Goal: Information Seeking & Learning: Compare options

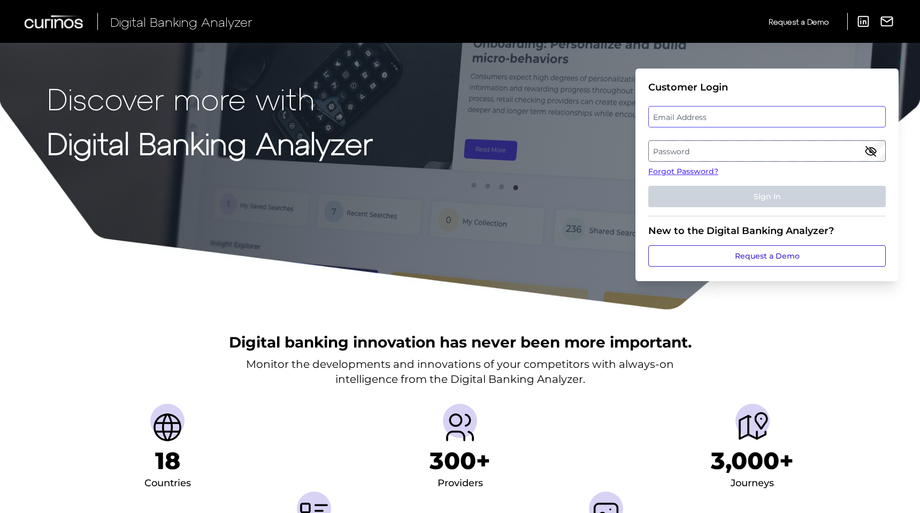
type input "[EMAIL_ADDRESS][DOMAIN_NAME]"
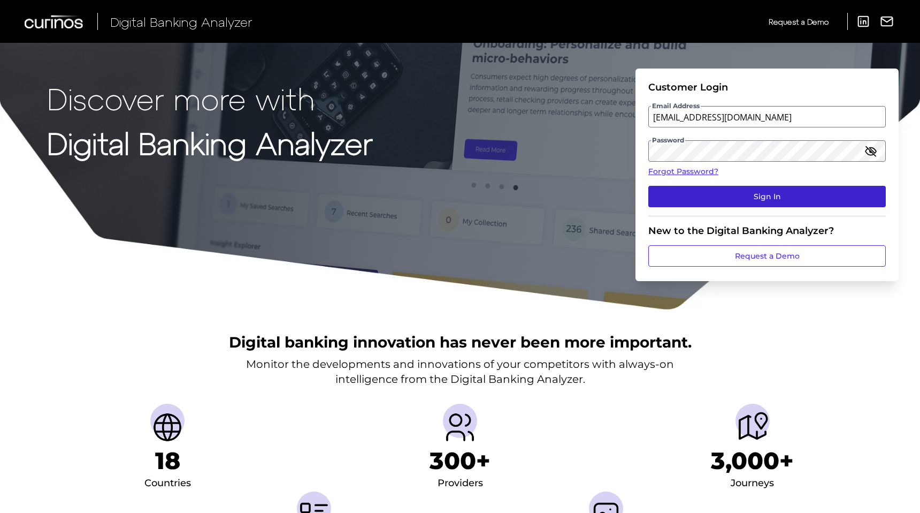
click at [752, 195] on button "Sign In" at bounding box center [767, 196] width 238 height 21
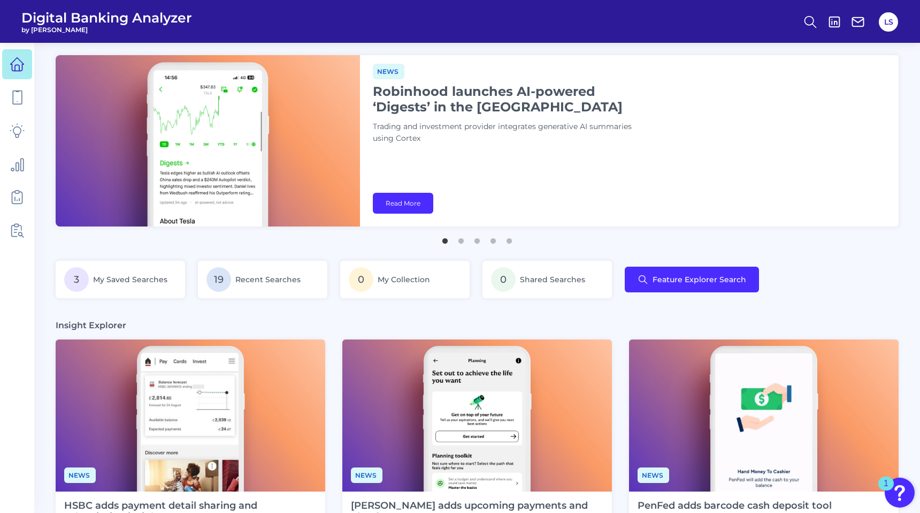
scroll to position [2, 0]
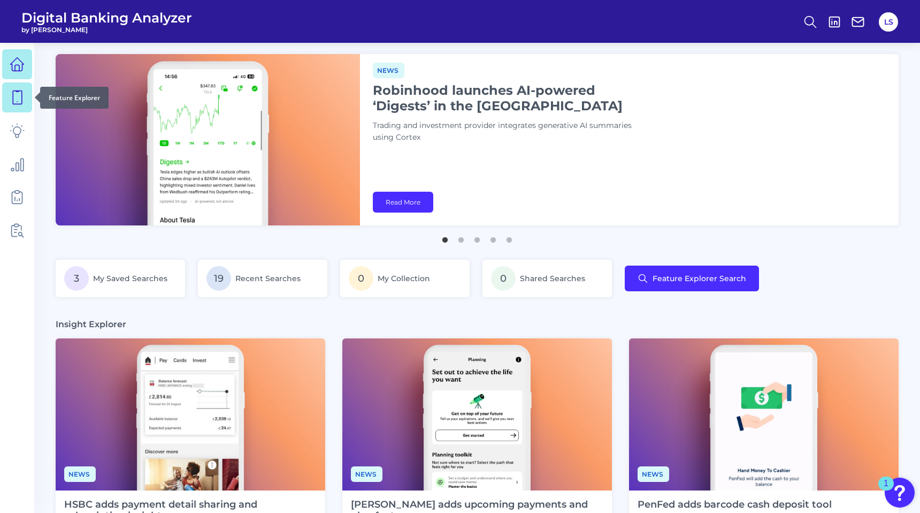
click at [13, 99] on icon at bounding box center [17, 97] width 9 height 13
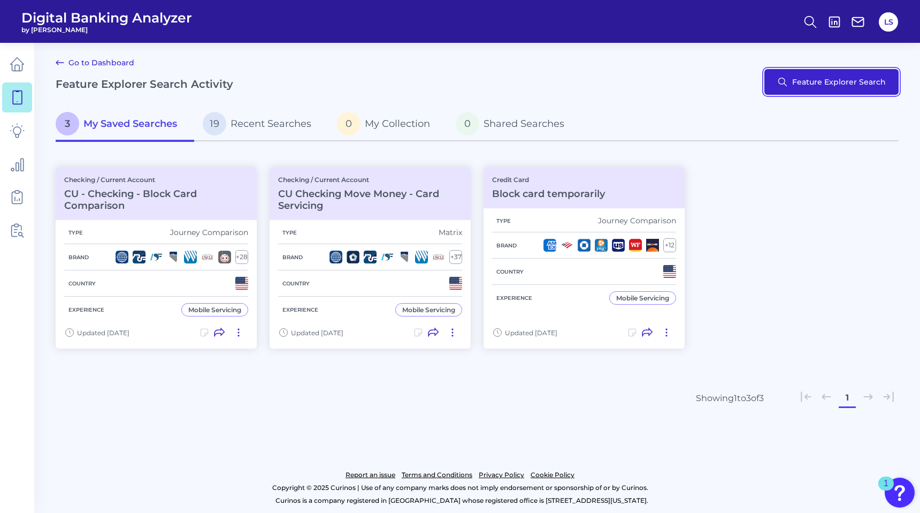
click at [834, 85] on button "Feature Explorer Search" at bounding box center [832, 82] width 134 height 26
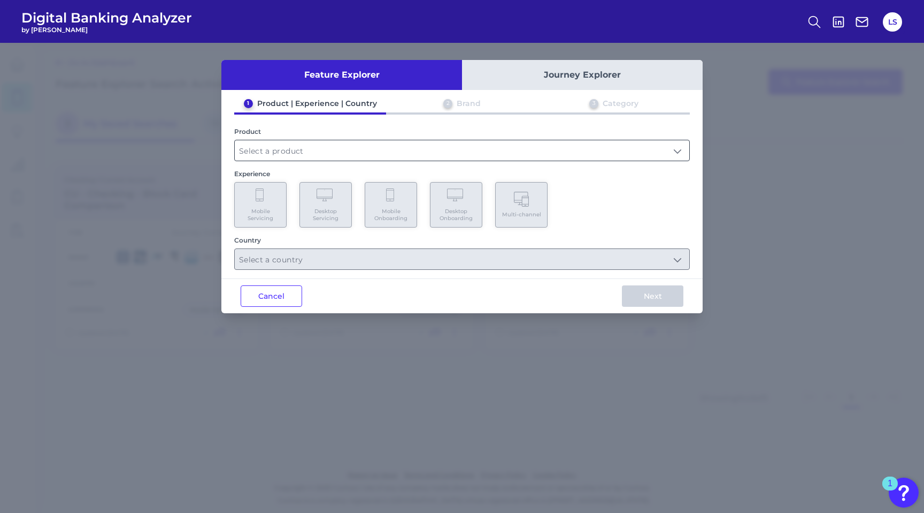
click at [318, 147] on input "text" at bounding box center [462, 150] width 455 height 20
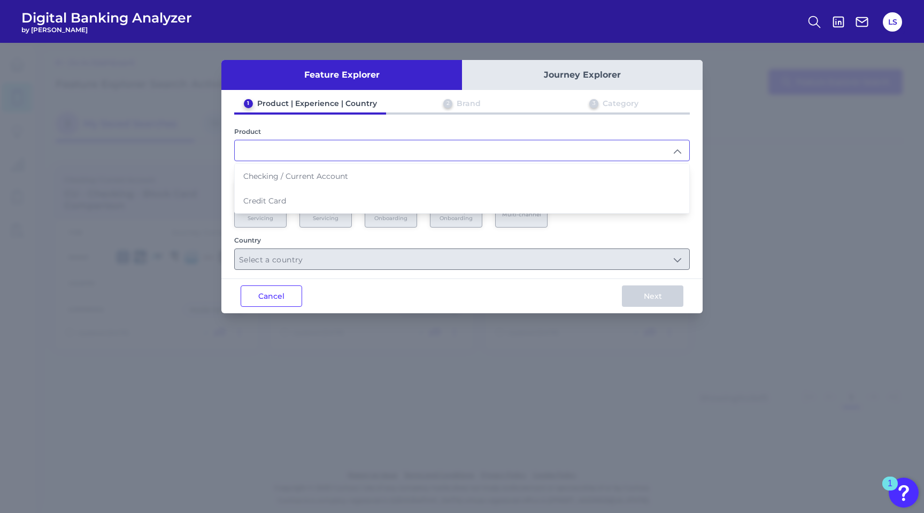
click at [276, 200] on span "Credit Card" at bounding box center [264, 201] width 43 height 10
type input "Credit Card"
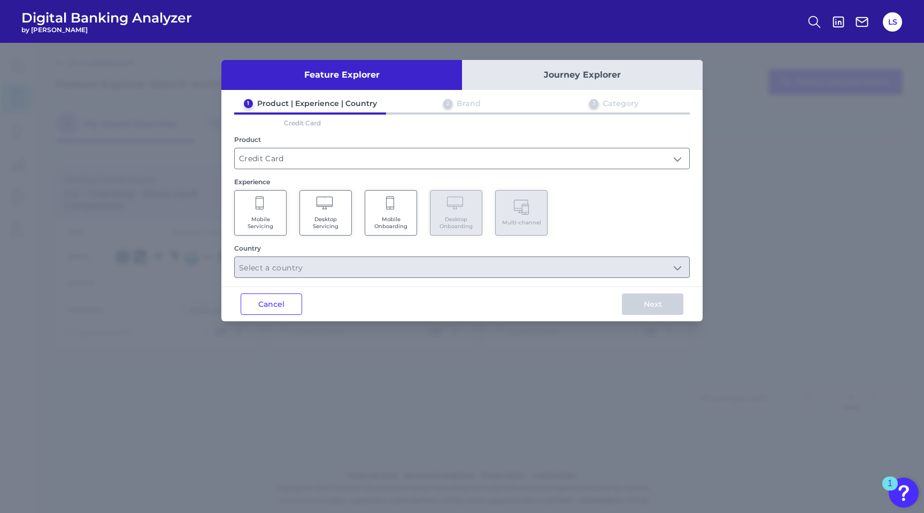
click at [385, 222] on span "Mobile Onboarding" at bounding box center [391, 223] width 41 height 14
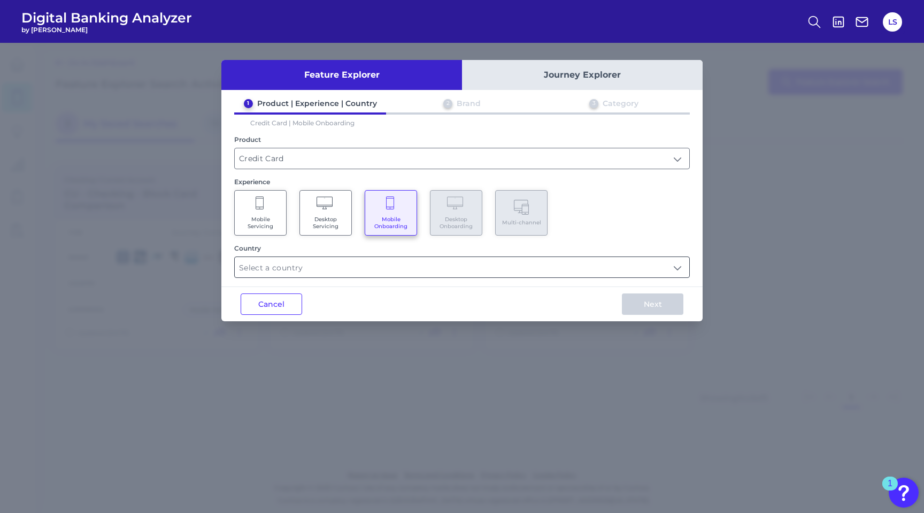
click at [553, 266] on input "text" at bounding box center [462, 267] width 455 height 20
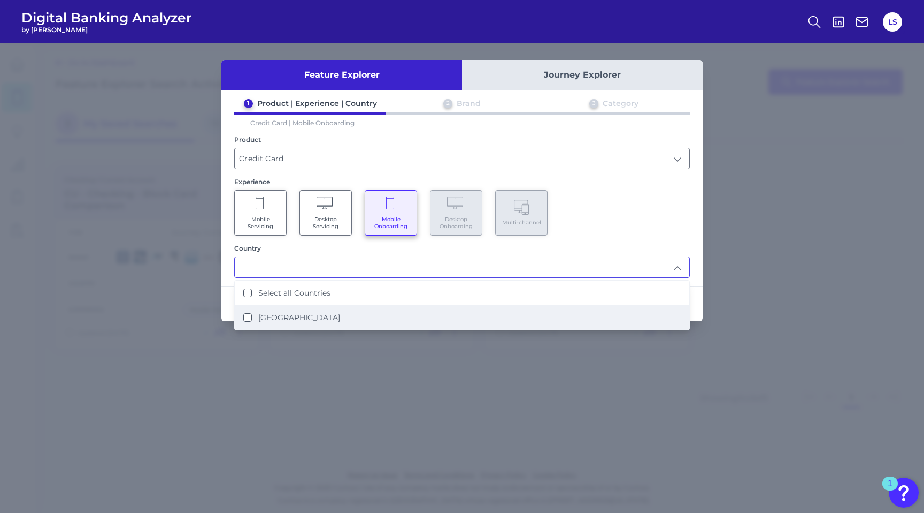
click at [325, 318] on li "United States" at bounding box center [462, 317] width 455 height 25
type input "Select all Countries"
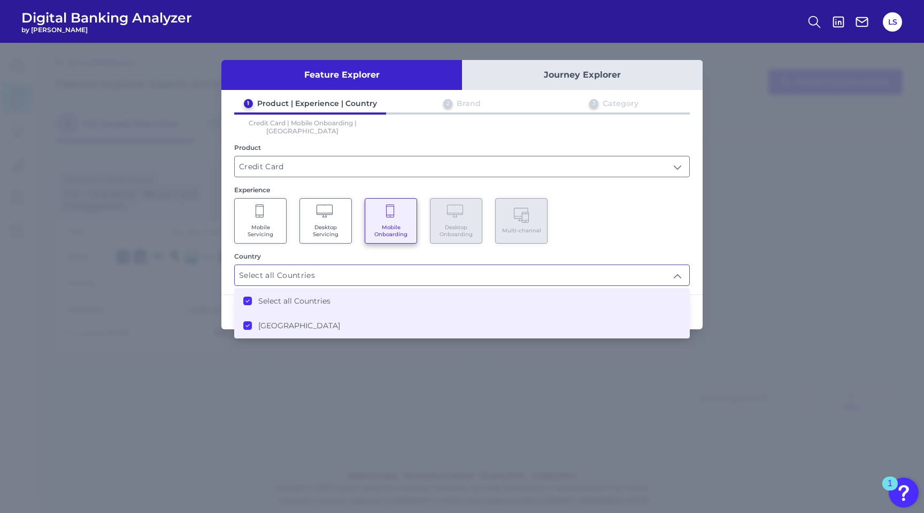
click at [683, 225] on div "Mobile Servicing Desktop Servicing Mobile Onboarding Desktop Onboarding Multi-c…" at bounding box center [462, 220] width 456 height 45
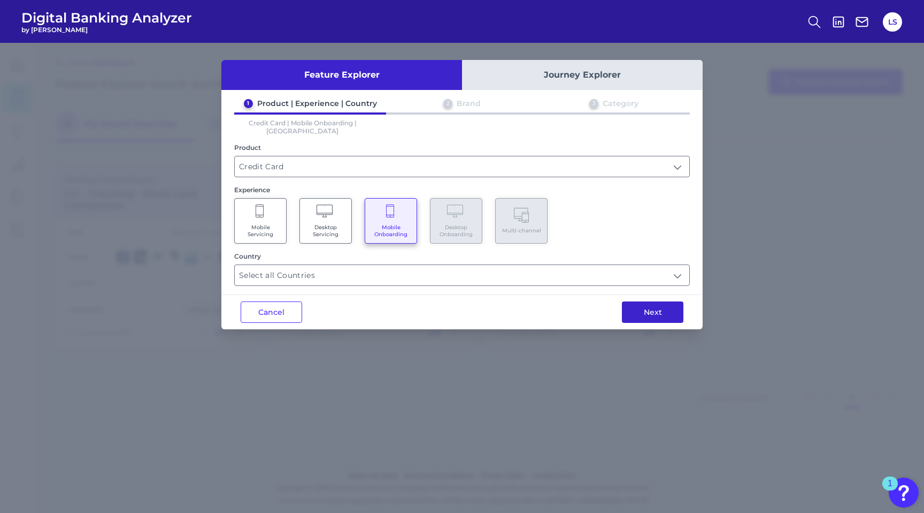
click at [659, 301] on button "Next" at bounding box center [653, 311] width 62 height 21
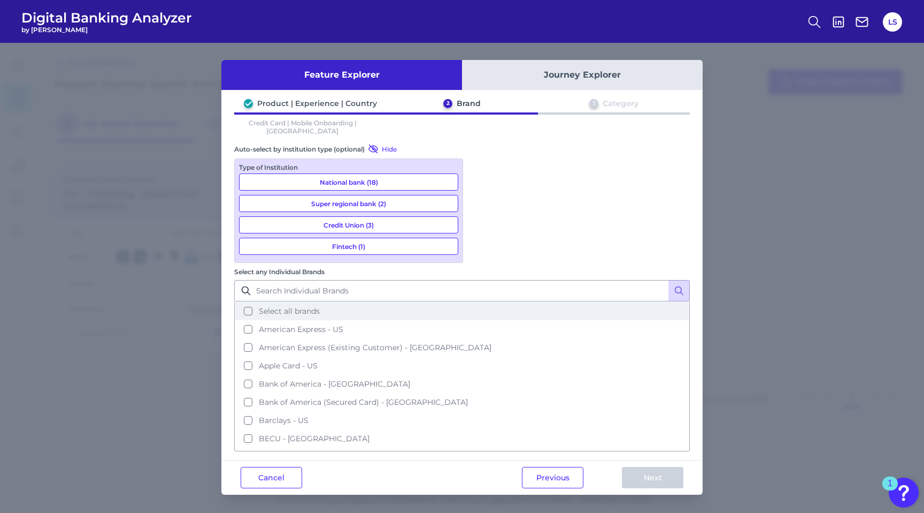
click at [576, 302] on button "Select all brands" at bounding box center [462, 311] width 454 height 18
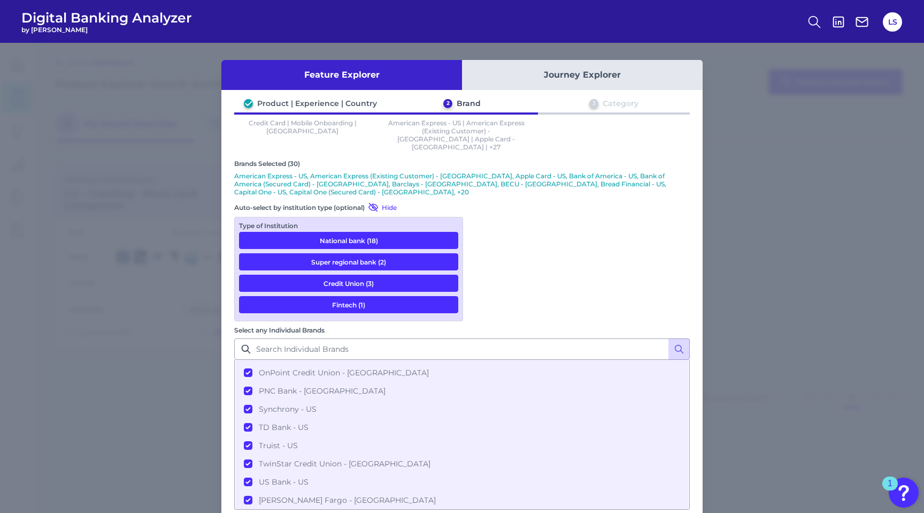
scroll to position [399, 0]
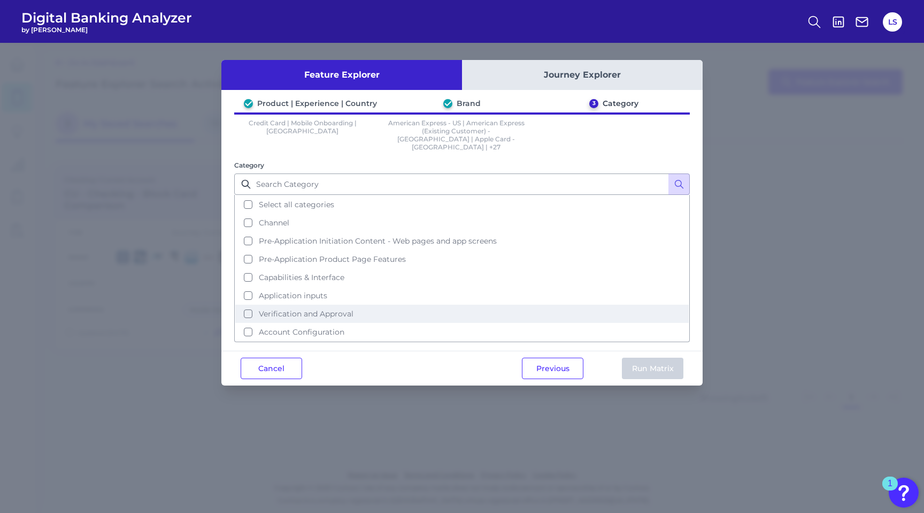
click at [251, 304] on button "Verification and Approval" at bounding box center [462, 313] width 454 height 18
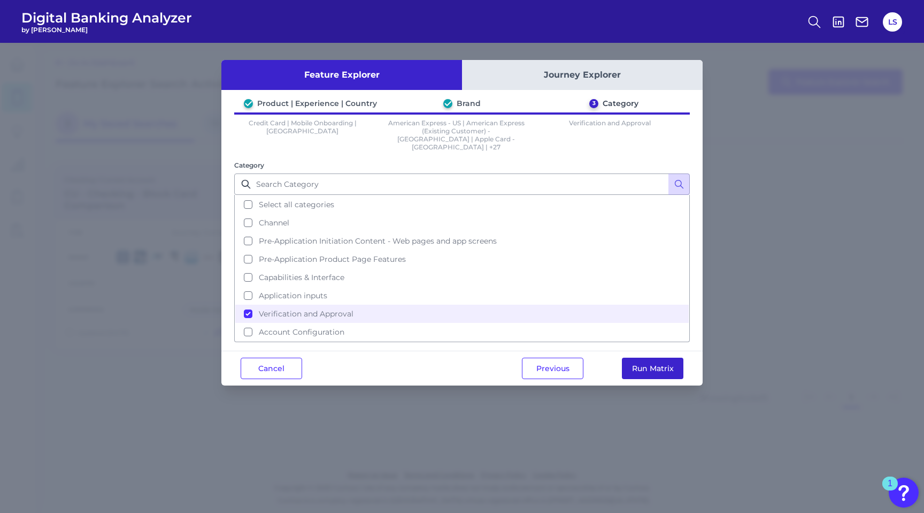
click at [641, 357] on button "Run Matrix" at bounding box center [653, 367] width 62 height 21
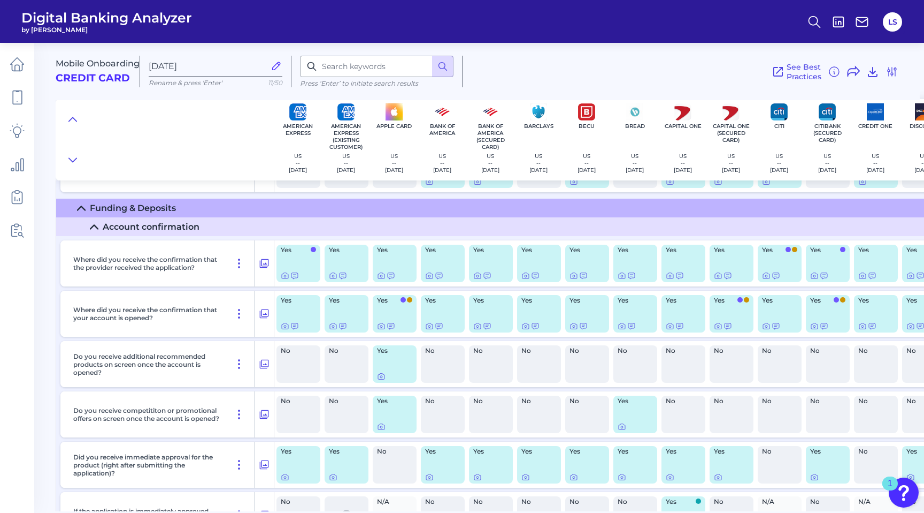
scroll to position [1071, 0]
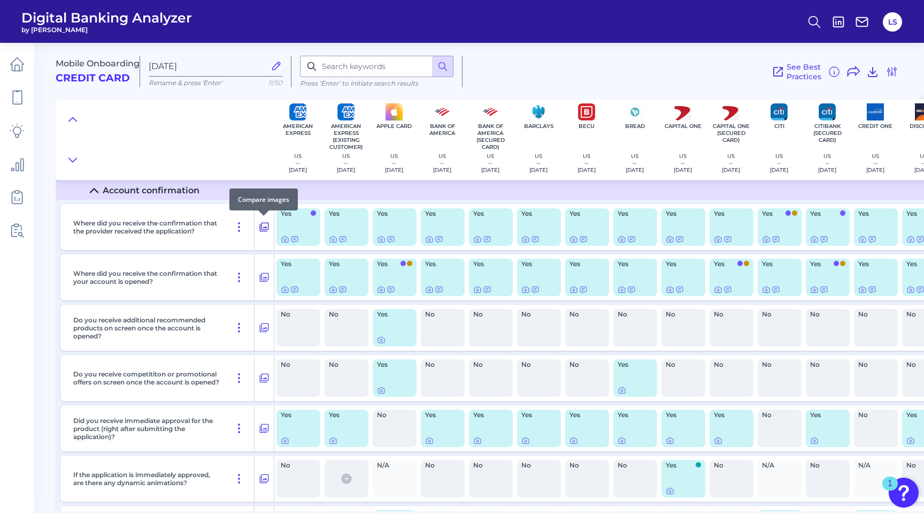
click at [264, 224] on icon at bounding box center [264, 226] width 11 height 13
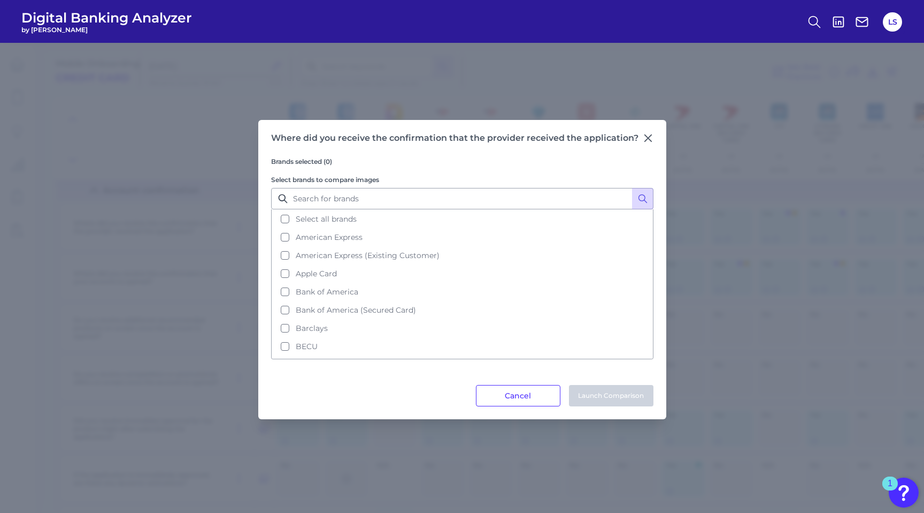
click at [561, 394] on div "Cancel Launch Comparison" at bounding box center [462, 395] width 383 height 21
click at [551, 396] on button "Cancel" at bounding box center [518, 395] width 85 height 21
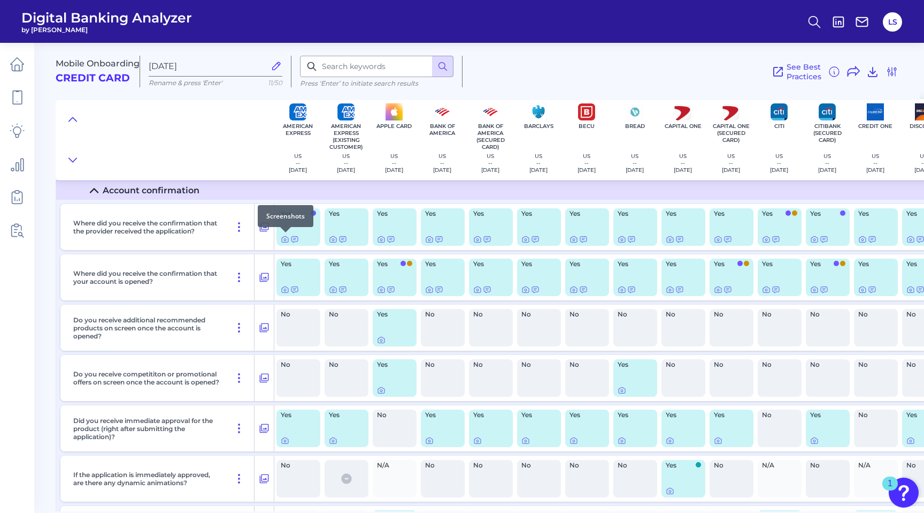
click at [282, 236] on div at bounding box center [285, 232] width 11 height 11
click at [284, 241] on icon at bounding box center [285, 239] width 6 height 6
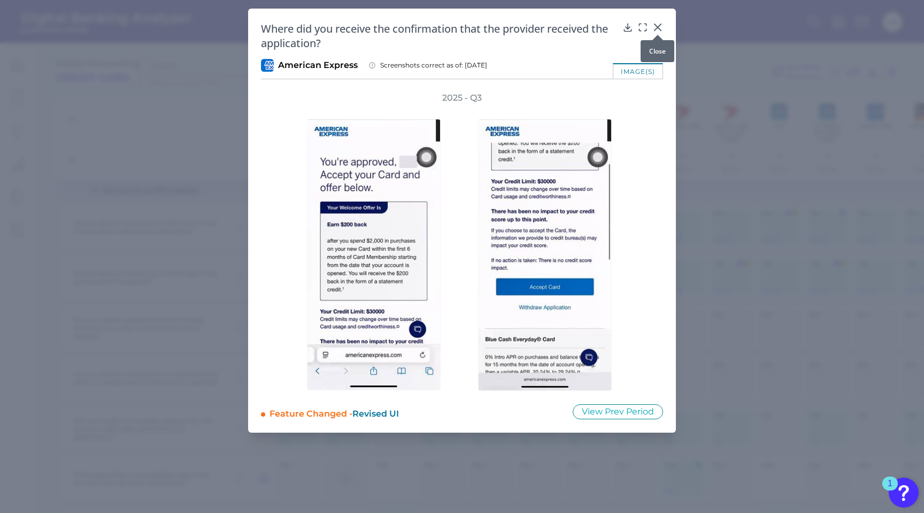
click at [661, 28] on icon at bounding box center [658, 27] width 11 height 11
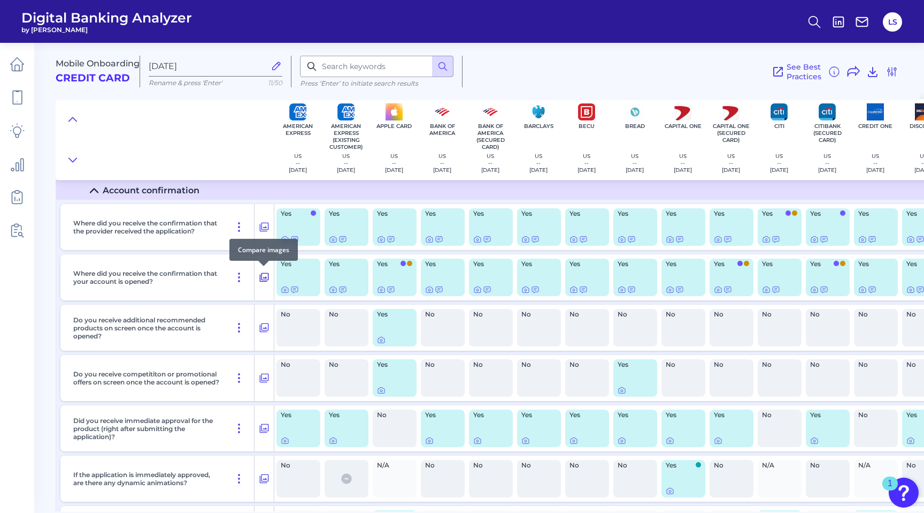
click at [262, 274] on icon at bounding box center [264, 277] width 11 height 13
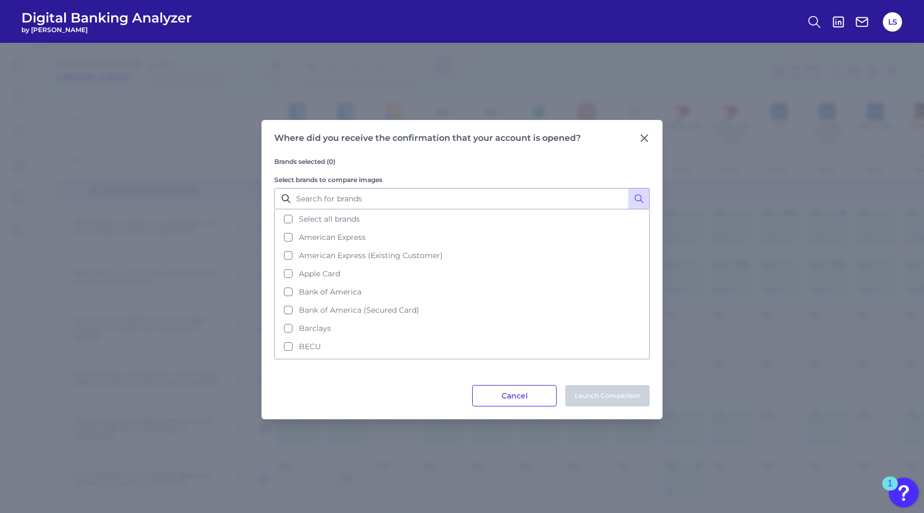
click at [525, 387] on button "Cancel" at bounding box center [514, 395] width 85 height 21
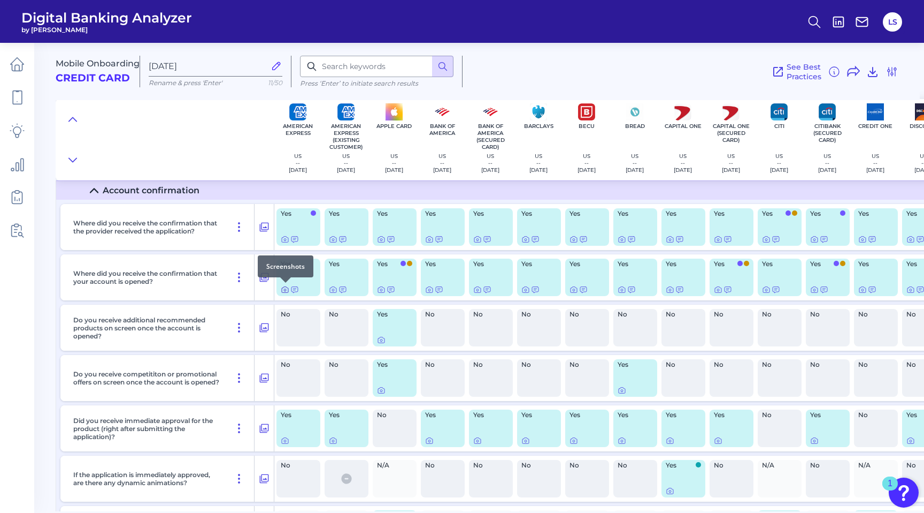
click at [283, 287] on div at bounding box center [285, 282] width 11 height 11
click at [284, 290] on icon at bounding box center [285, 289] width 9 height 9
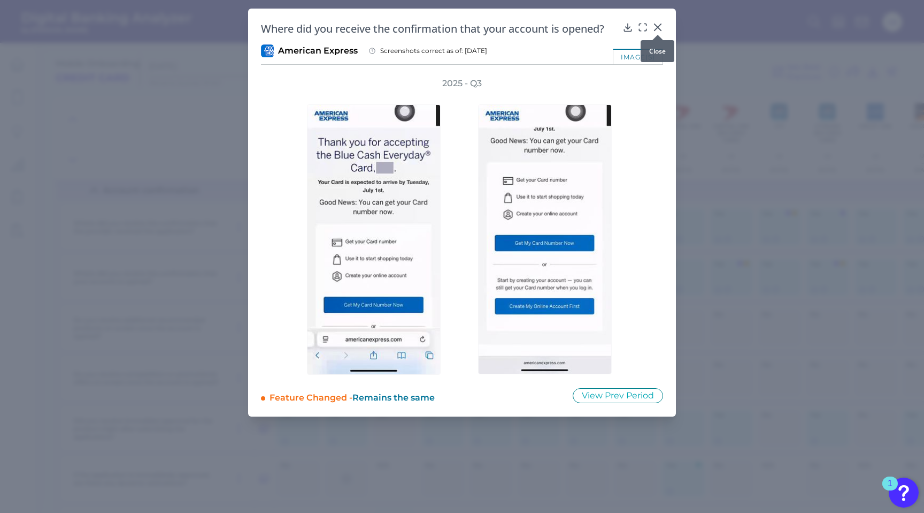
click at [655, 25] on icon at bounding box center [658, 27] width 6 height 6
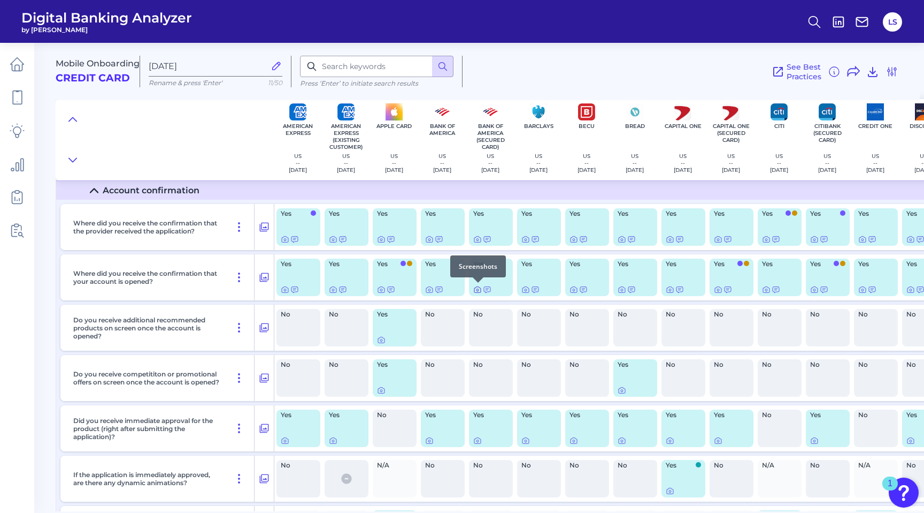
click at [476, 289] on icon at bounding box center [477, 289] width 9 height 9
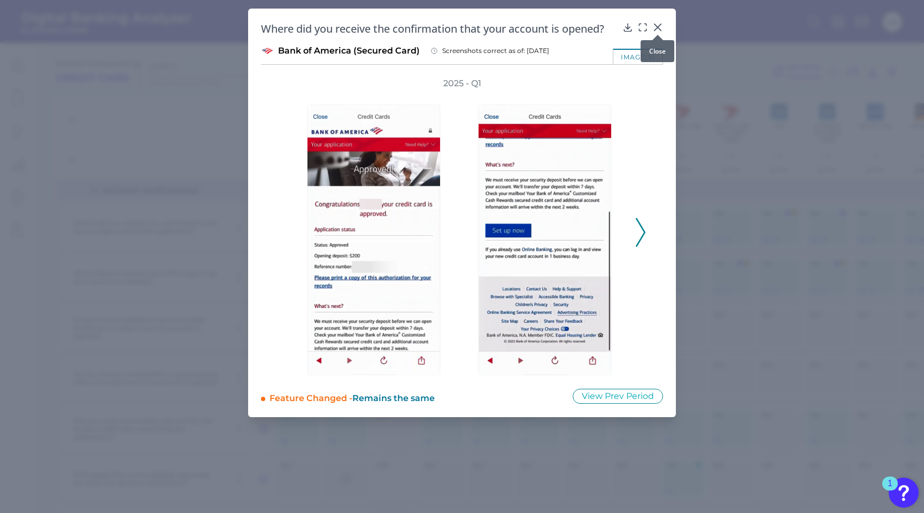
click at [660, 29] on icon at bounding box center [658, 27] width 6 height 6
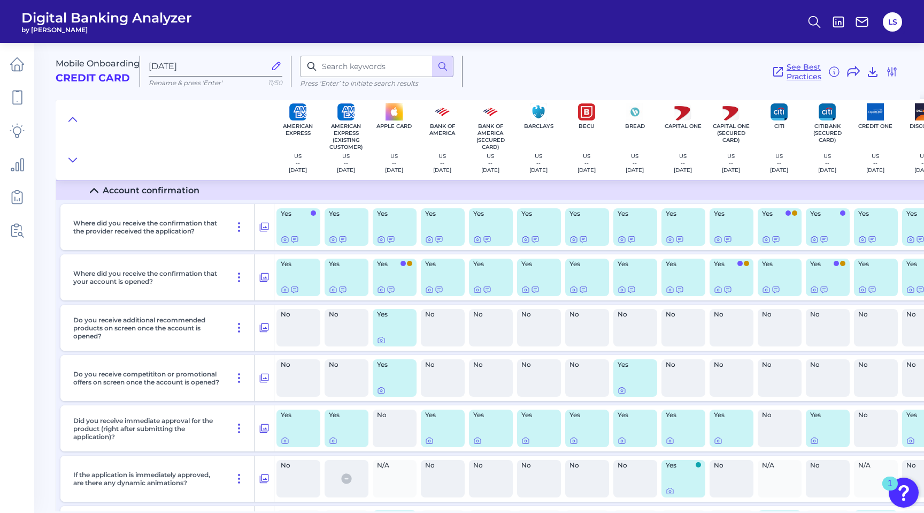
click at [812, 74] on span "See Best Practices" at bounding box center [804, 71] width 35 height 19
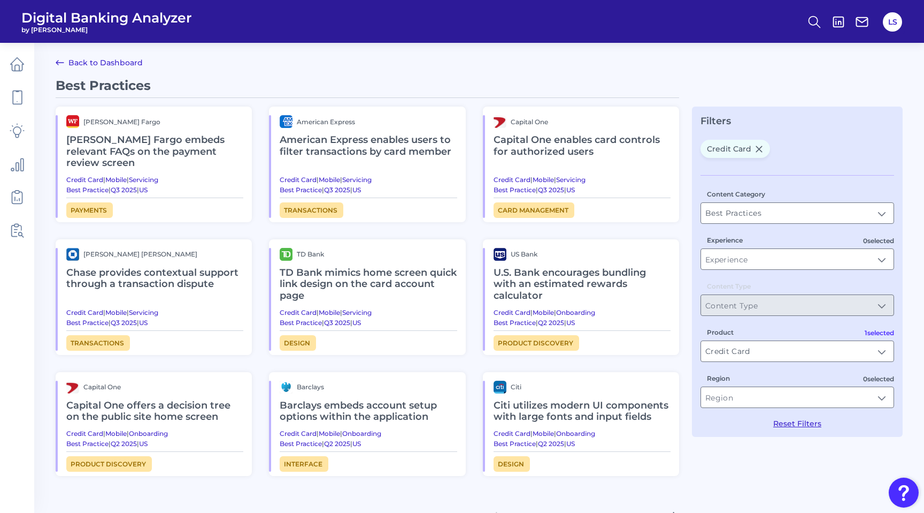
type input "Credit Card"
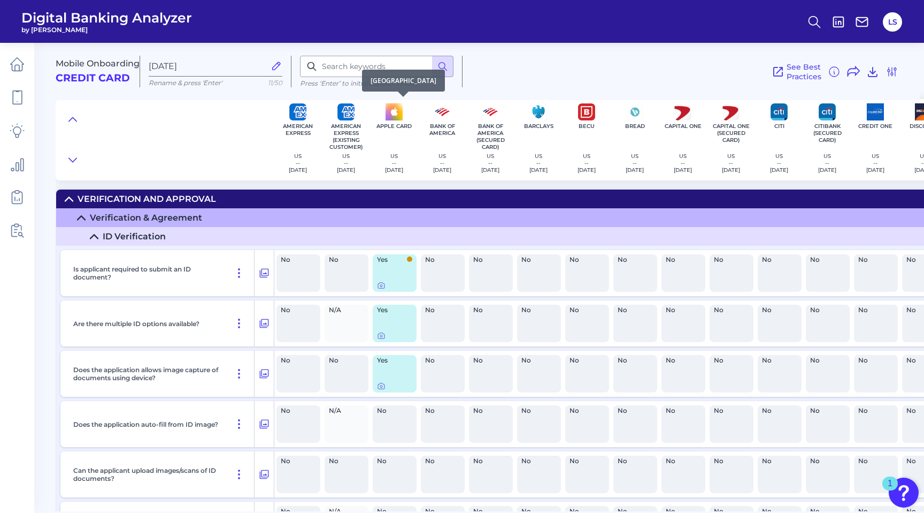
click at [393, 156] on p "US" at bounding box center [394, 155] width 18 height 7
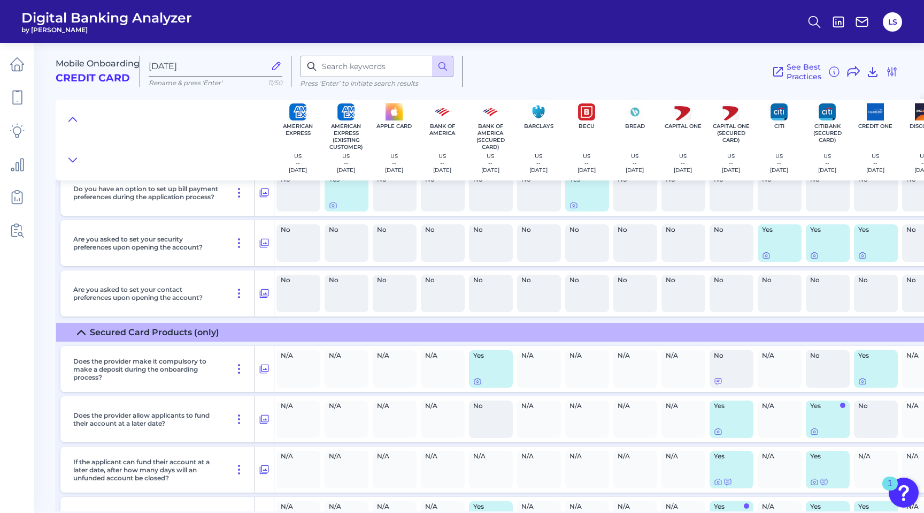
scroll to position [2169, 0]
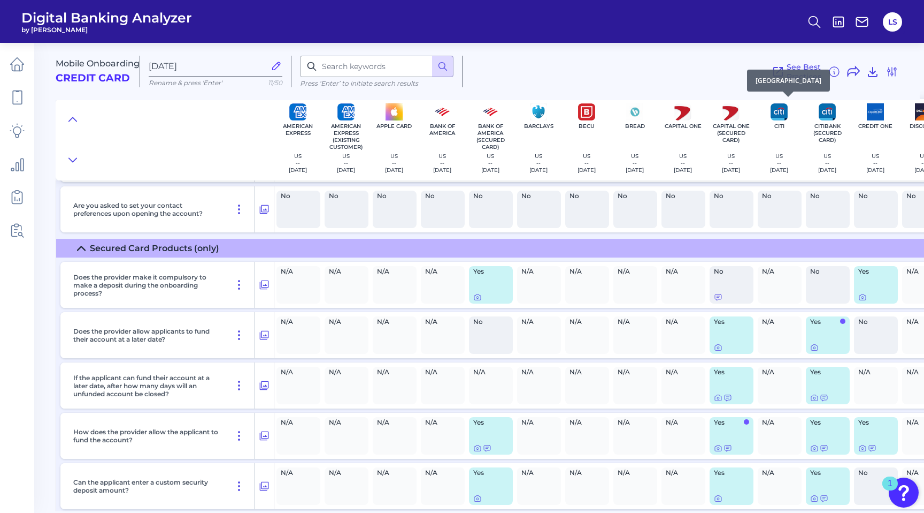
click at [774, 152] on p "US" at bounding box center [779, 155] width 18 height 7
click at [779, 116] on img at bounding box center [779, 111] width 17 height 17
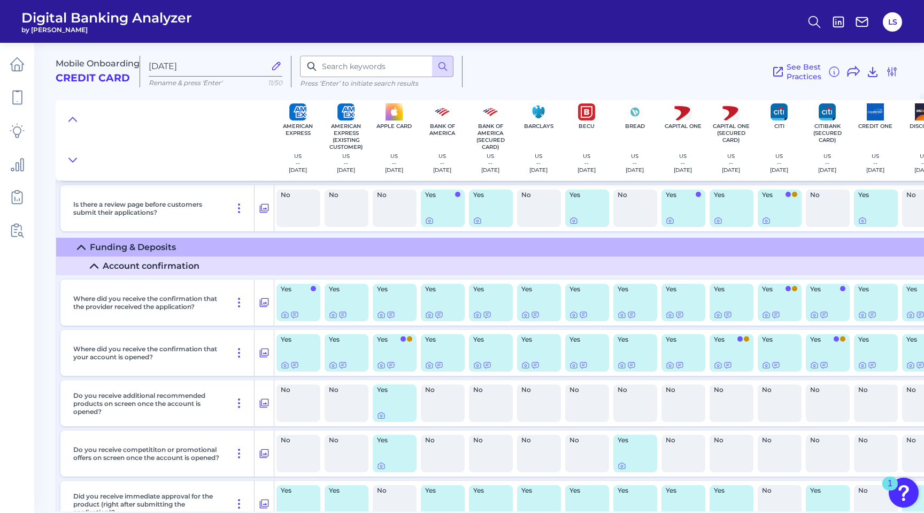
scroll to position [993, 0]
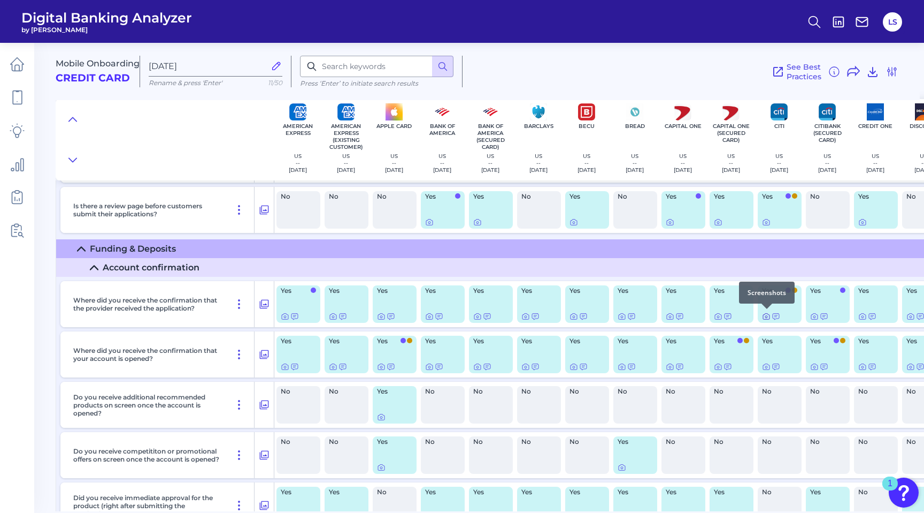
click at [765, 316] on icon at bounding box center [766, 316] width 9 height 9
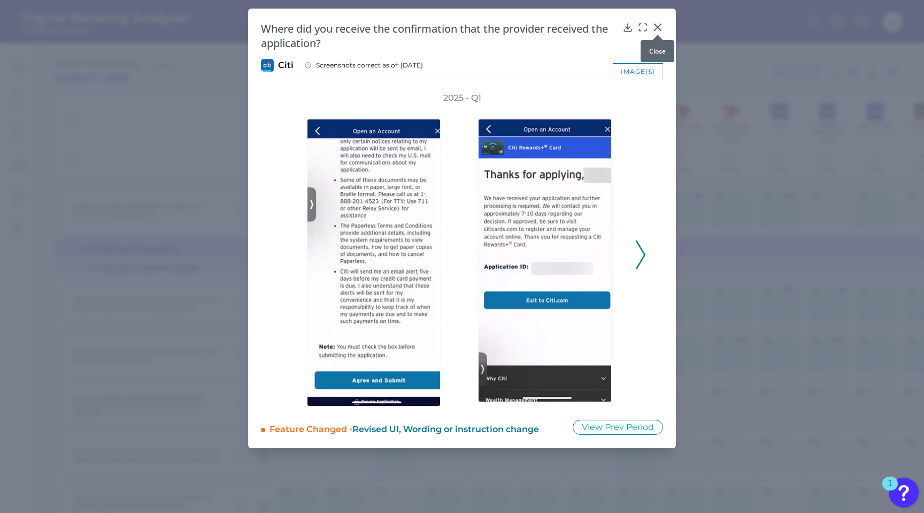
click at [658, 27] on icon at bounding box center [658, 27] width 6 height 6
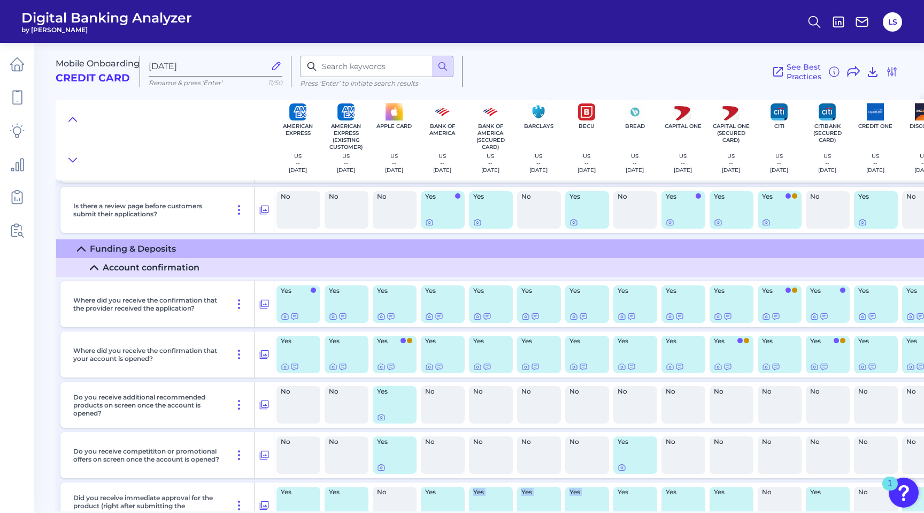
drag, startPoint x: 437, startPoint y: 511, endPoint x: 603, endPoint y: 512, distance: 166.4
click at [603, 512] on main "Mobile Onboarding Credit Card Aug 26 2025 Rename & press 'Enter' 11/50 Press ‘E…" at bounding box center [462, 256] width 924 height 513
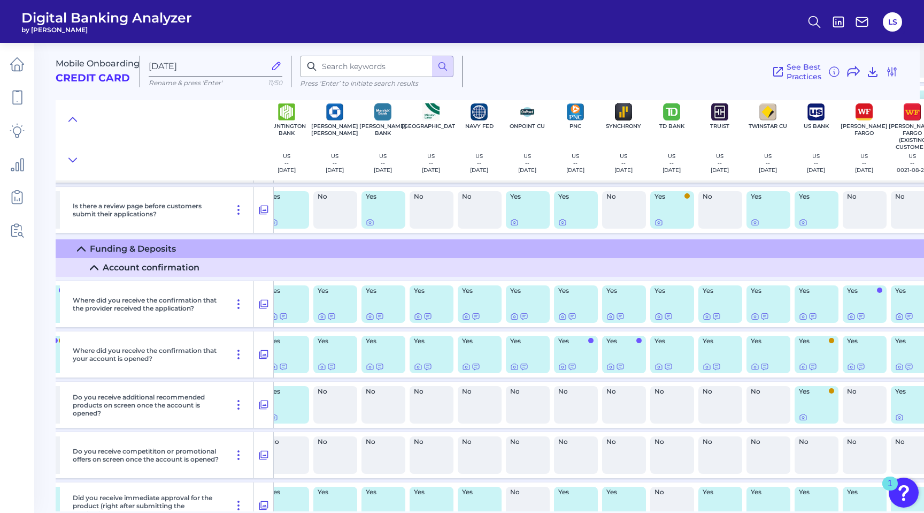
scroll to position [993, 804]
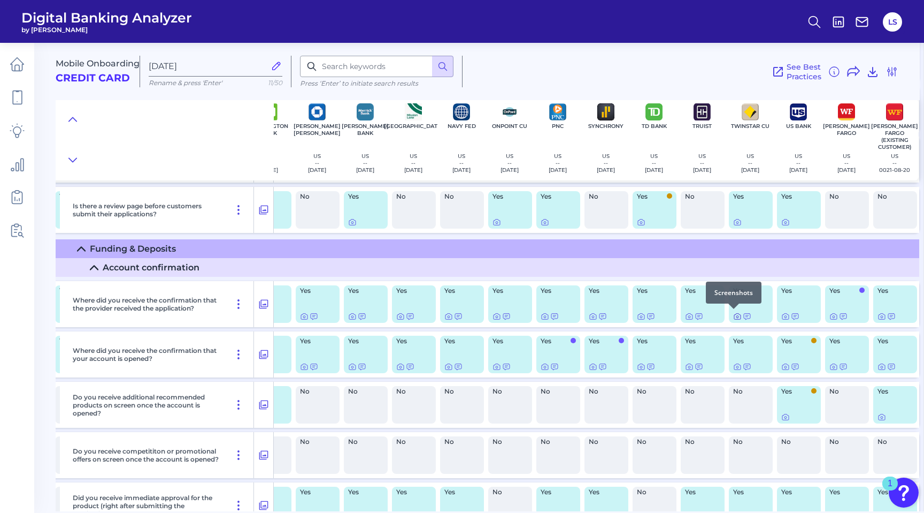
click at [733, 315] on icon at bounding box center [737, 316] width 9 height 9
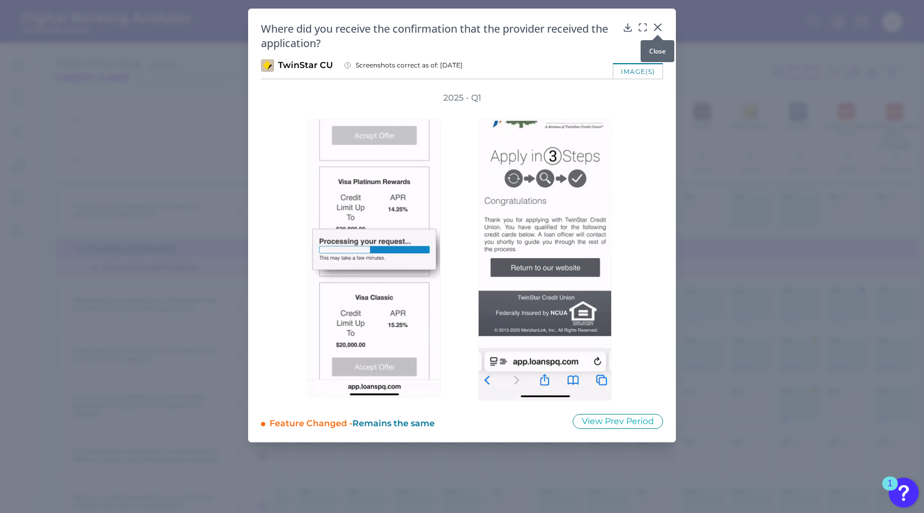
click at [657, 30] on div at bounding box center [658, 34] width 11 height 11
click at [657, 27] on icon at bounding box center [658, 27] width 6 height 6
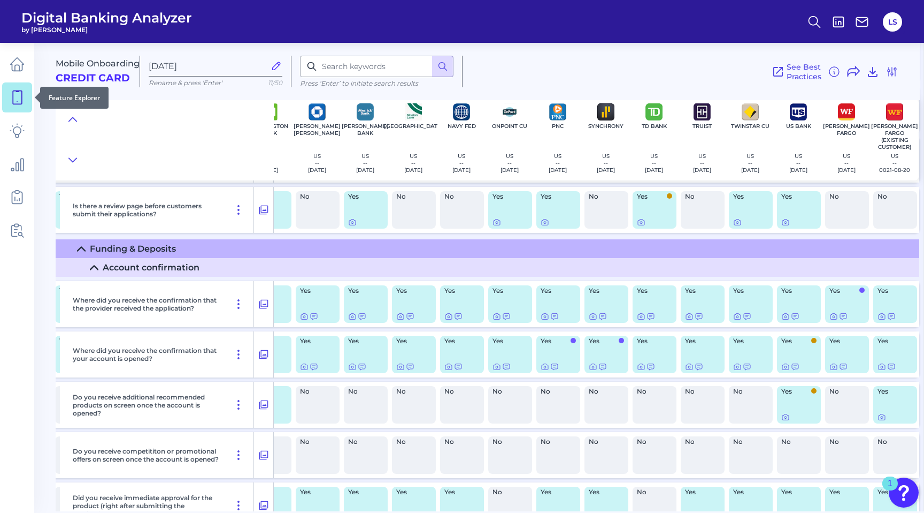
click at [17, 86] on link at bounding box center [17, 97] width 30 height 30
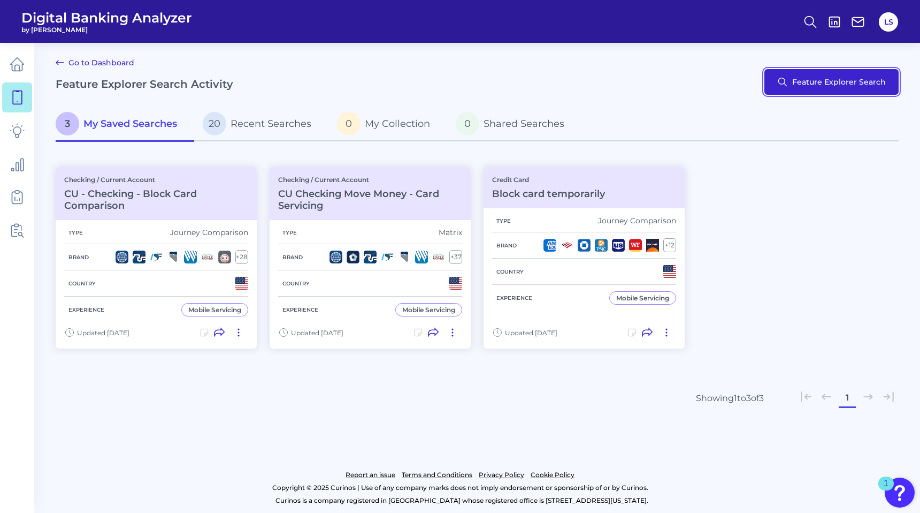
click at [829, 84] on button "Feature Explorer Search" at bounding box center [832, 82] width 134 height 26
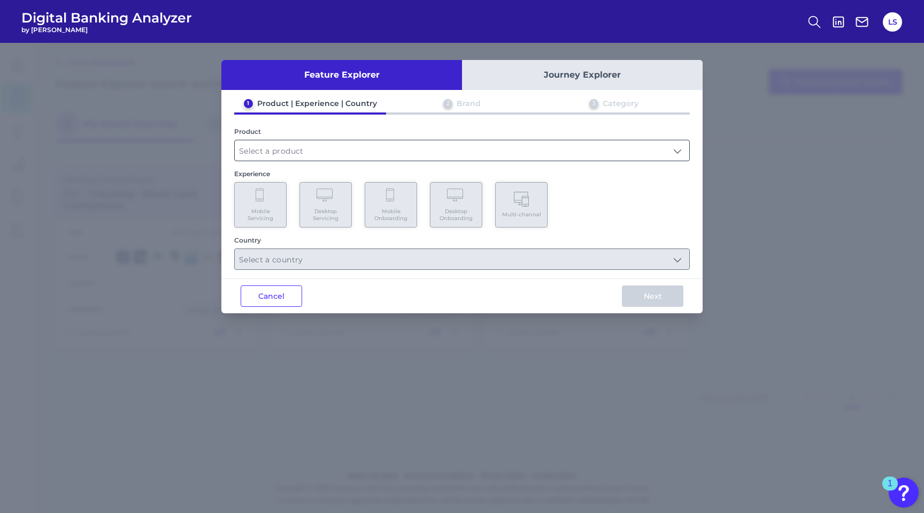
click at [287, 154] on input "text" at bounding box center [462, 150] width 455 height 20
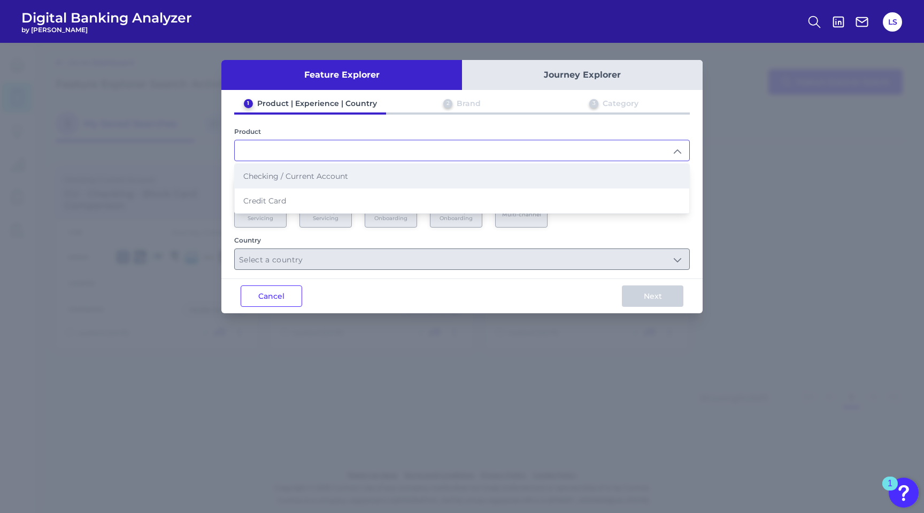
click at [293, 181] on li "Checking / Current Account" at bounding box center [462, 176] width 455 height 25
type input "Checking / Current Account"
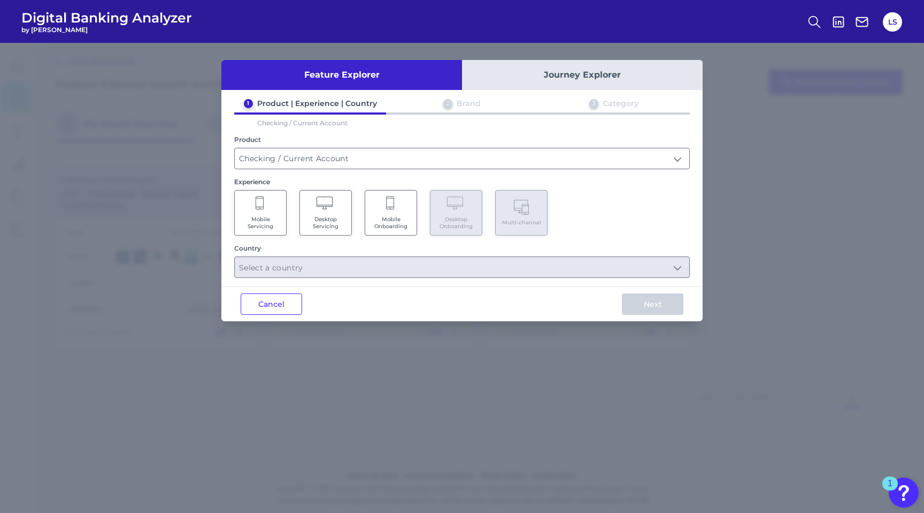
click at [380, 216] on span "Mobile Onboarding" at bounding box center [391, 223] width 41 height 14
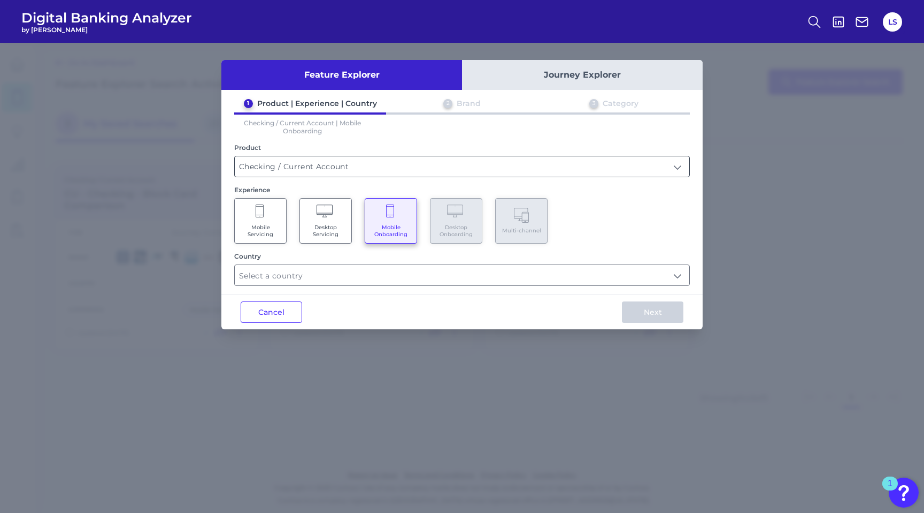
click at [302, 164] on input "Checking / Current Account" at bounding box center [462, 166] width 455 height 20
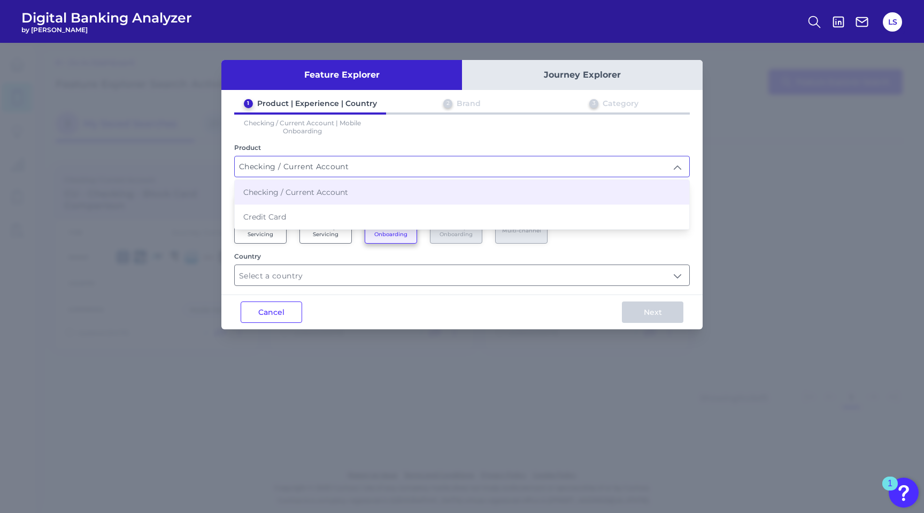
click at [371, 134] on div "1 Product | Experience | Country 2 Brand 3 Category Checking / Current Account …" at bounding box center [461, 191] width 481 height 187
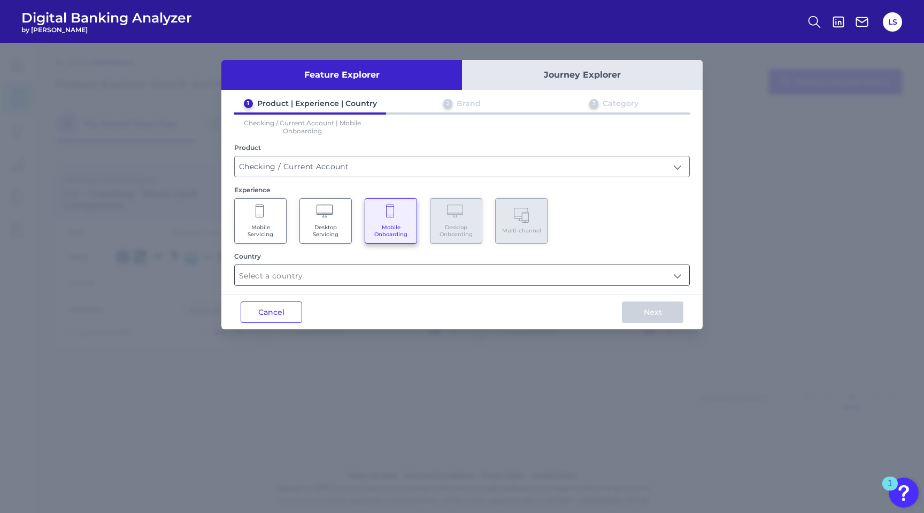
click at [328, 276] on input "text" at bounding box center [462, 275] width 455 height 20
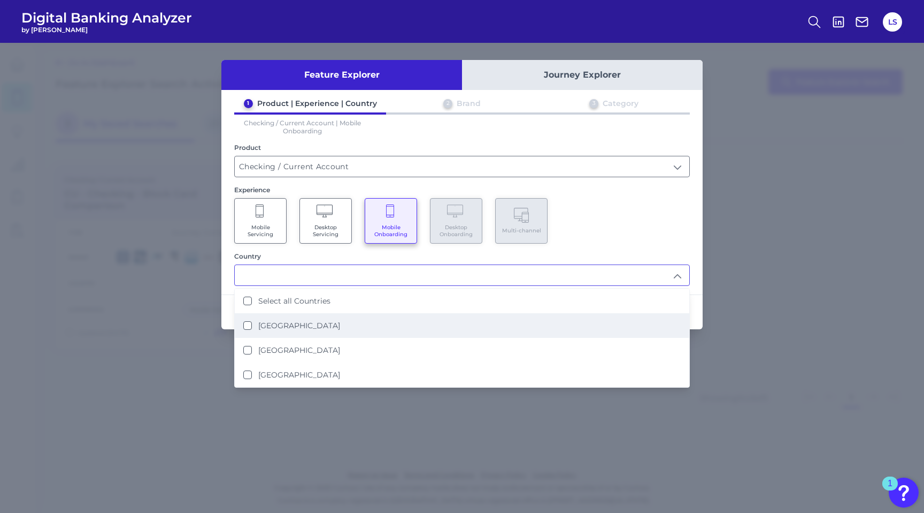
click at [247, 322] on Kingdom "United Kingdom" at bounding box center [247, 325] width 9 height 9
type input "United Kingdom"
click at [269, 324] on label "United Kingdom" at bounding box center [299, 325] width 82 height 10
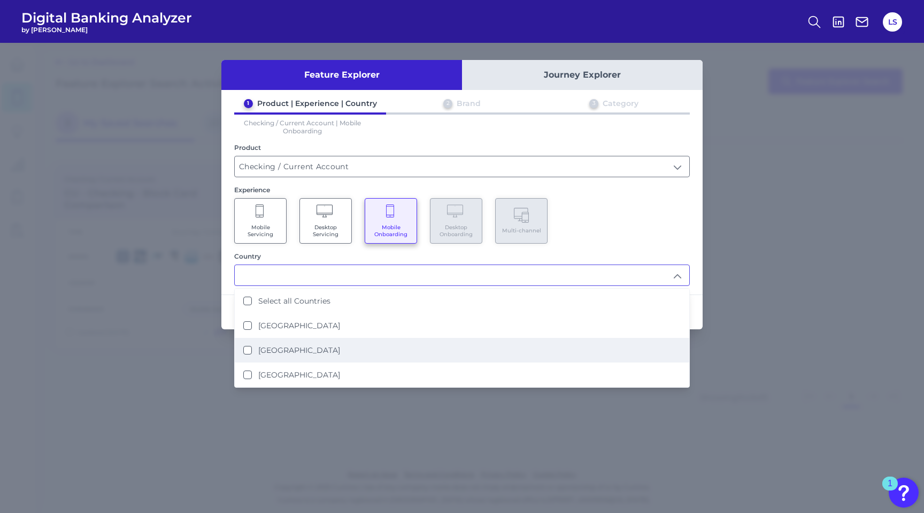
click at [245, 346] on States "United States" at bounding box center [247, 350] width 9 height 9
type input "United States"
click at [665, 230] on div "Mobile Servicing Desktop Servicing Mobile Onboarding Desktop Onboarding Multi-c…" at bounding box center [462, 220] width 456 height 45
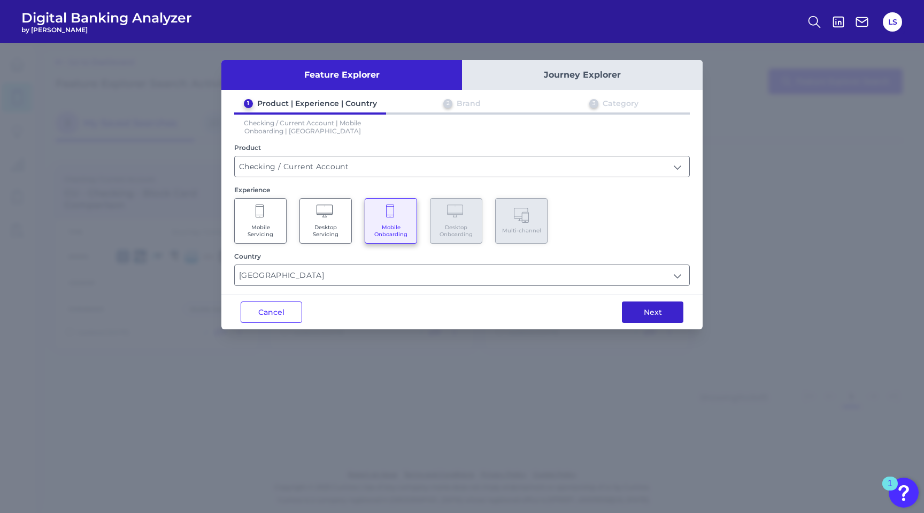
click at [656, 311] on button "Next" at bounding box center [653, 311] width 62 height 21
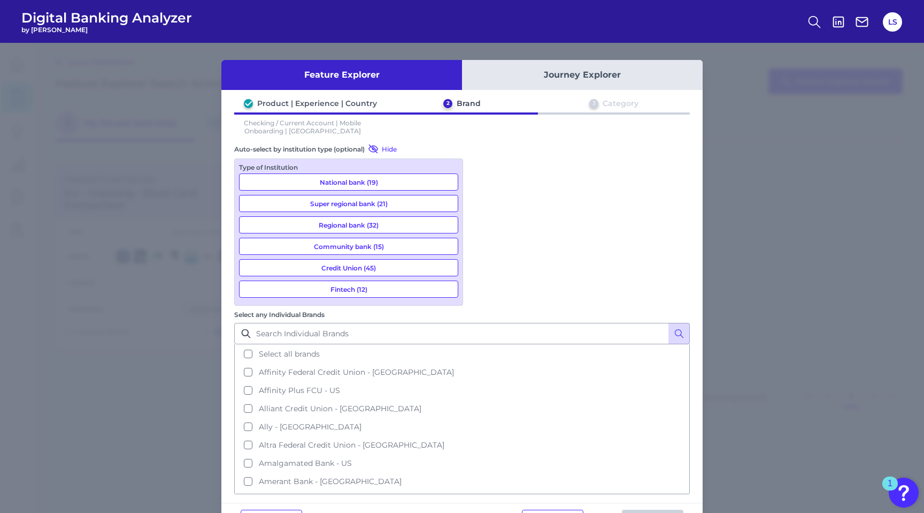
click at [354, 267] on button "Credit Union (45)" at bounding box center [348, 267] width 219 height 17
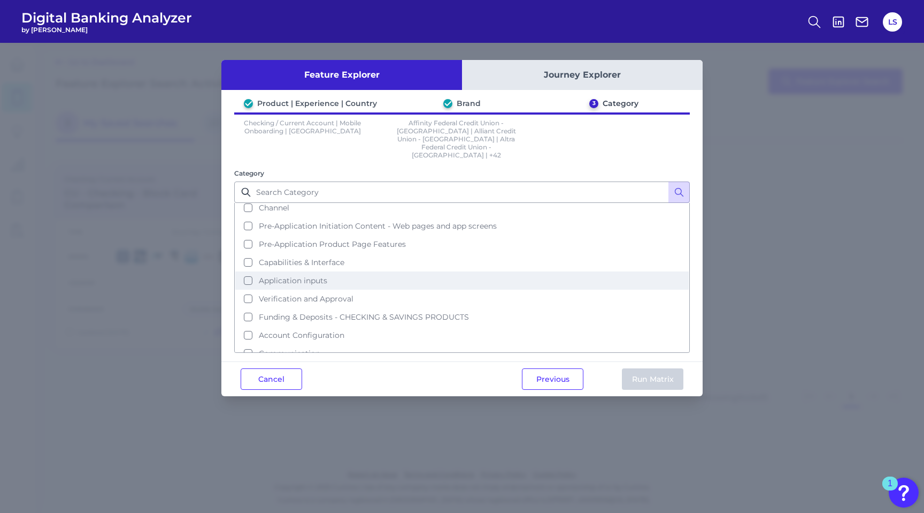
scroll to position [28, 0]
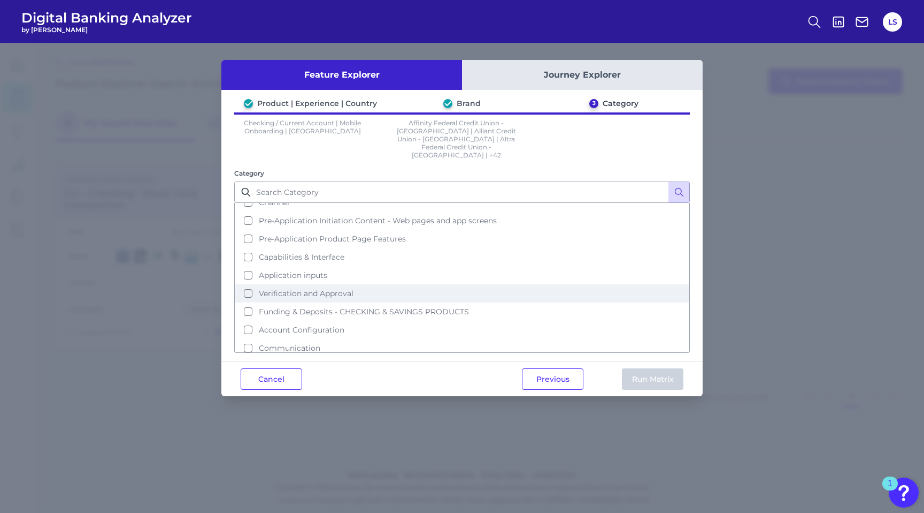
click at [244, 284] on button "Verification and Approval" at bounding box center [462, 293] width 454 height 18
click at [666, 368] on button "Run Matrix" at bounding box center [653, 378] width 62 height 21
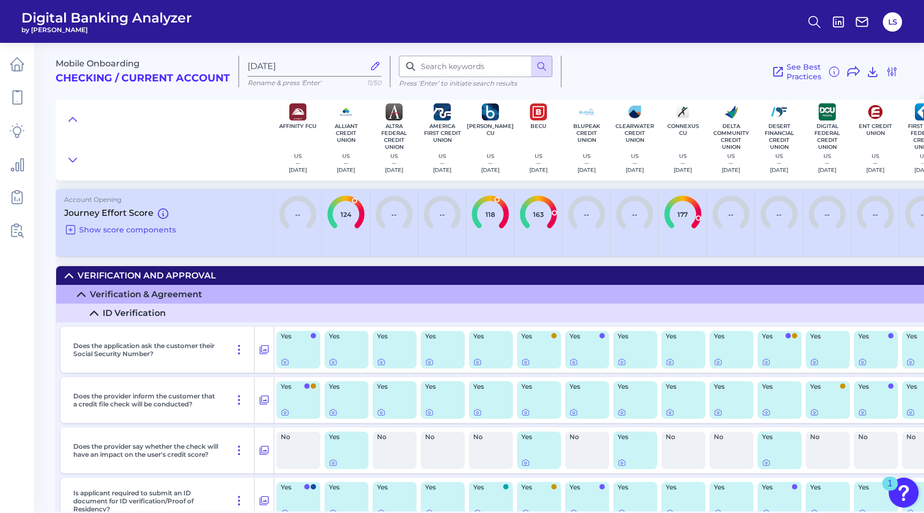
click at [84, 296] on icon at bounding box center [81, 294] width 9 height 9
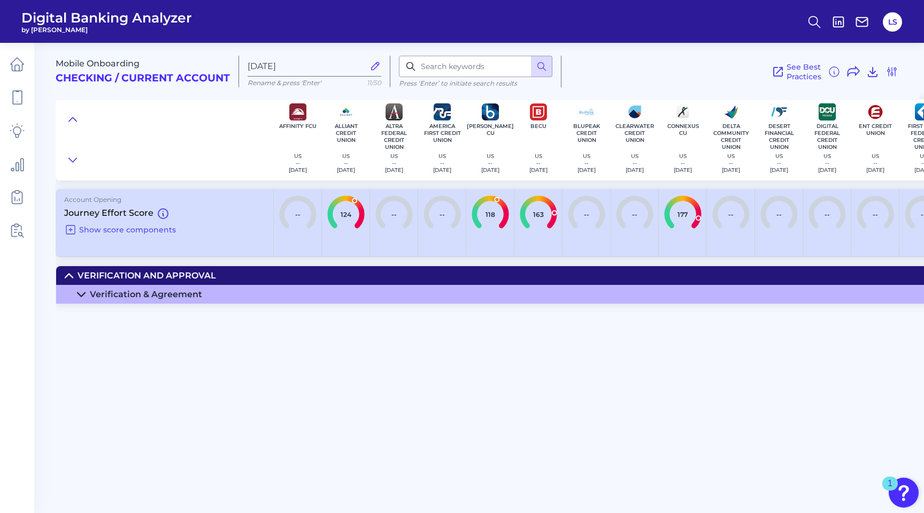
click at [85, 292] on icon at bounding box center [81, 294] width 9 height 9
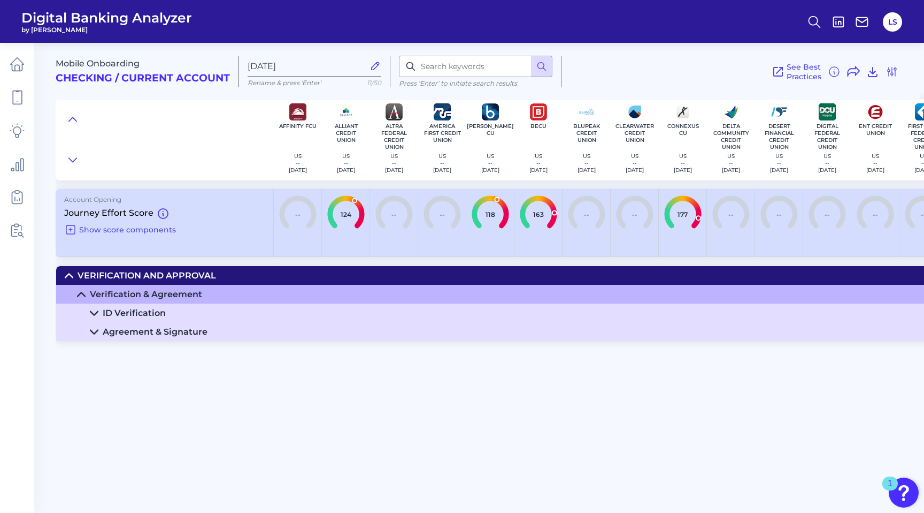
click at [93, 333] on icon at bounding box center [94, 331] width 9 height 9
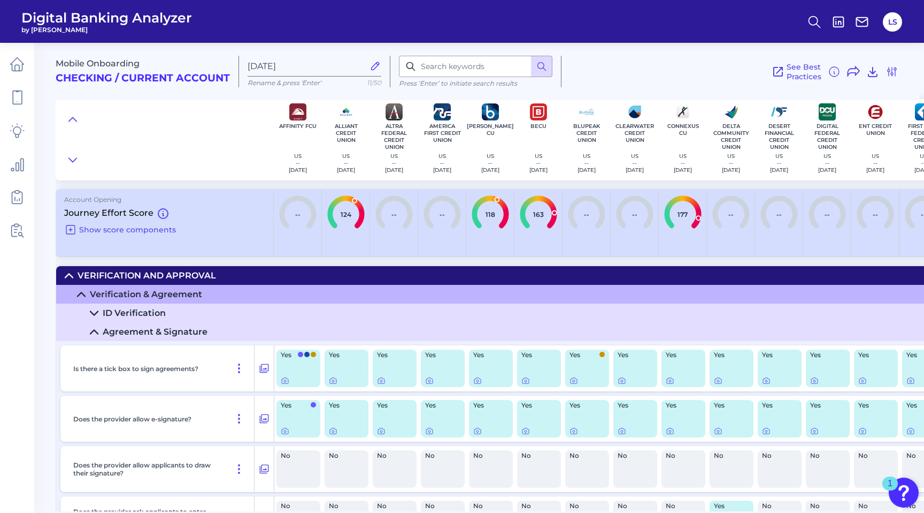
click at [90, 332] on icon at bounding box center [93, 332] width 7 height 4
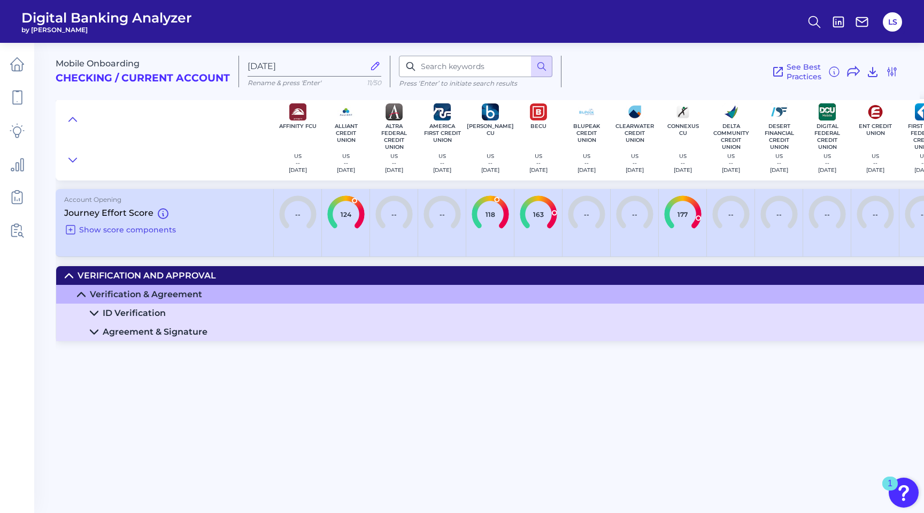
click at [91, 330] on icon at bounding box center [93, 332] width 7 height 4
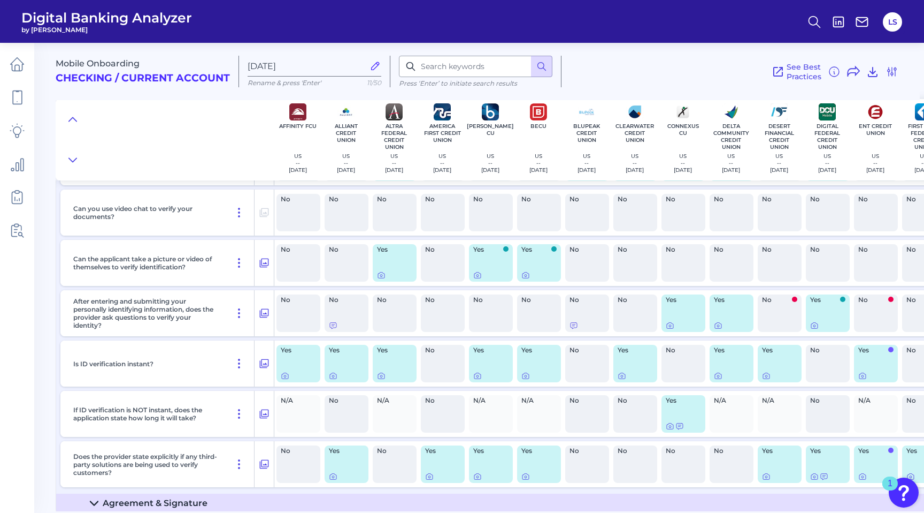
scroll to position [544, 0]
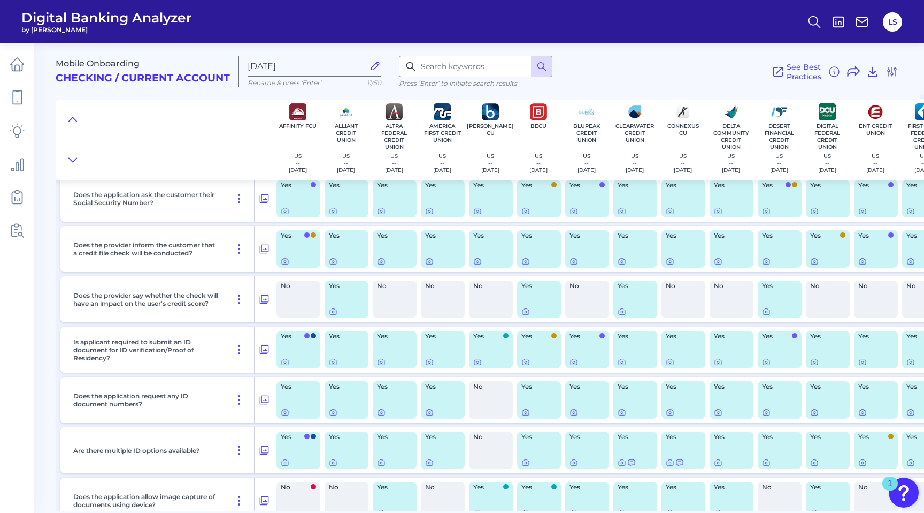
scroll to position [0, 0]
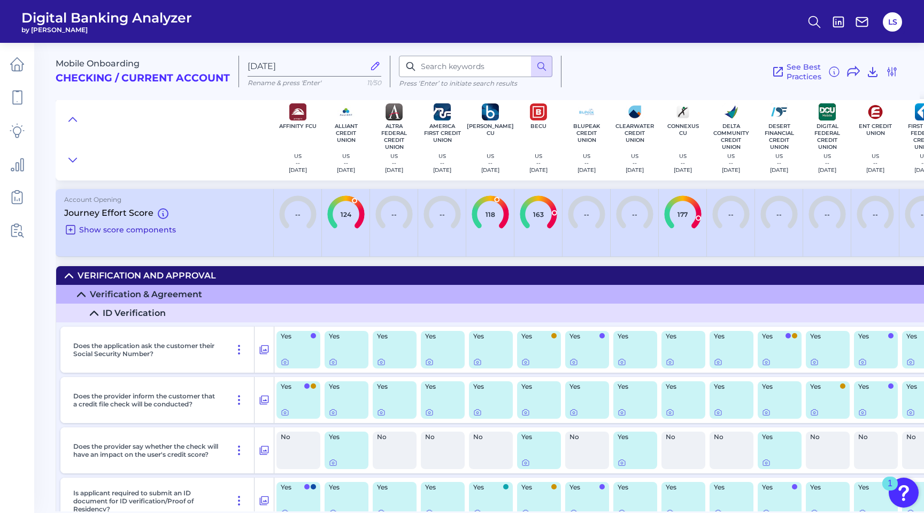
click at [74, 230] on icon at bounding box center [70, 229] width 9 height 9
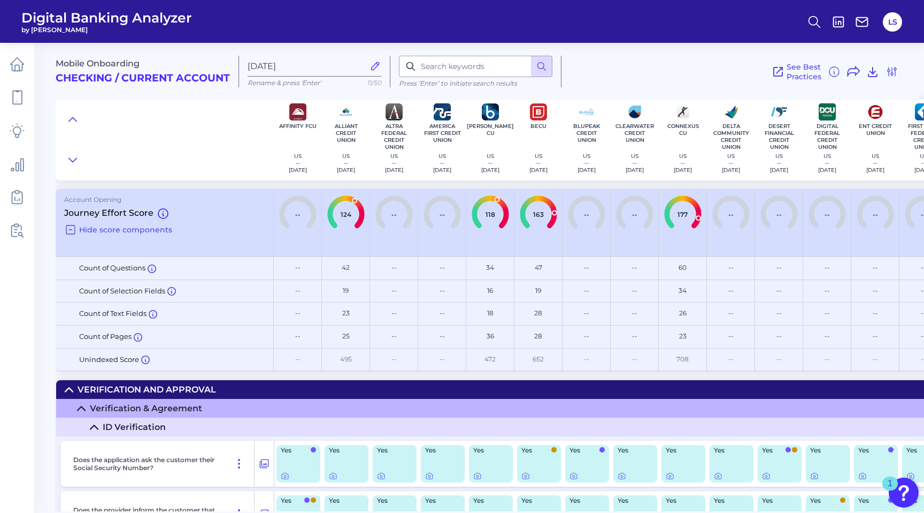
click at [74, 230] on icon at bounding box center [70, 229] width 9 height 9
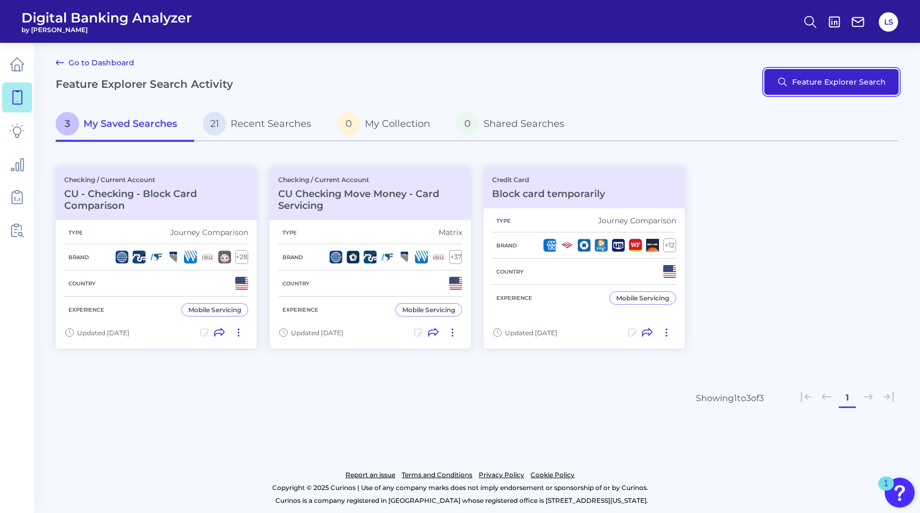
click at [883, 82] on button "Feature Explorer Search" at bounding box center [832, 82] width 134 height 26
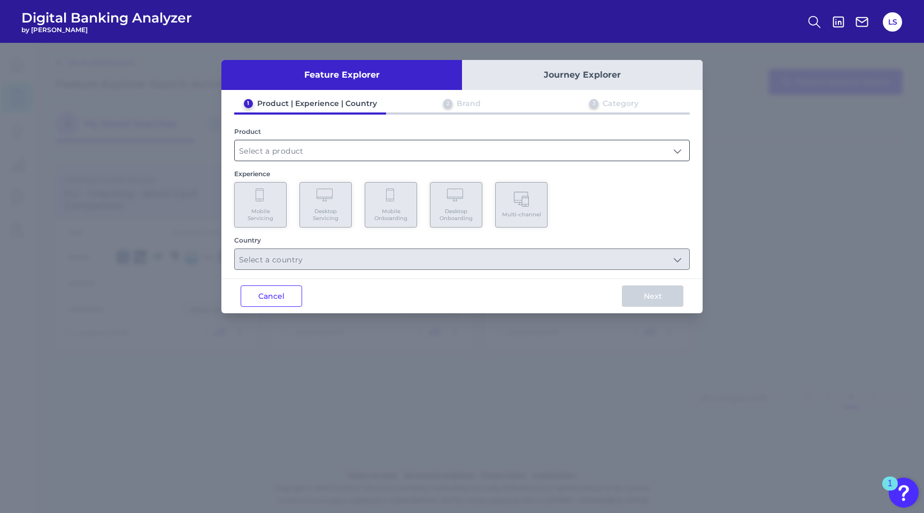
click at [273, 144] on input "text" at bounding box center [462, 150] width 455 height 20
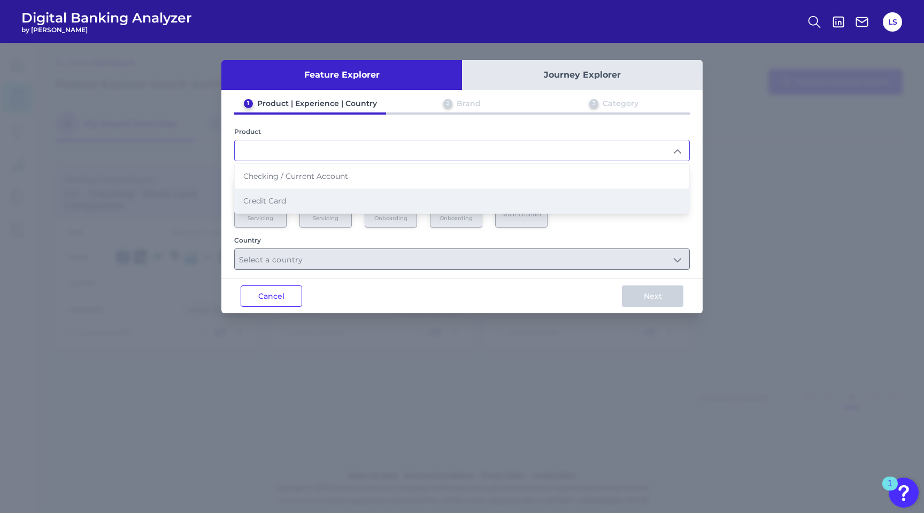
click at [291, 195] on li "Credit Card" at bounding box center [462, 200] width 455 height 25
type input "Credit Card"
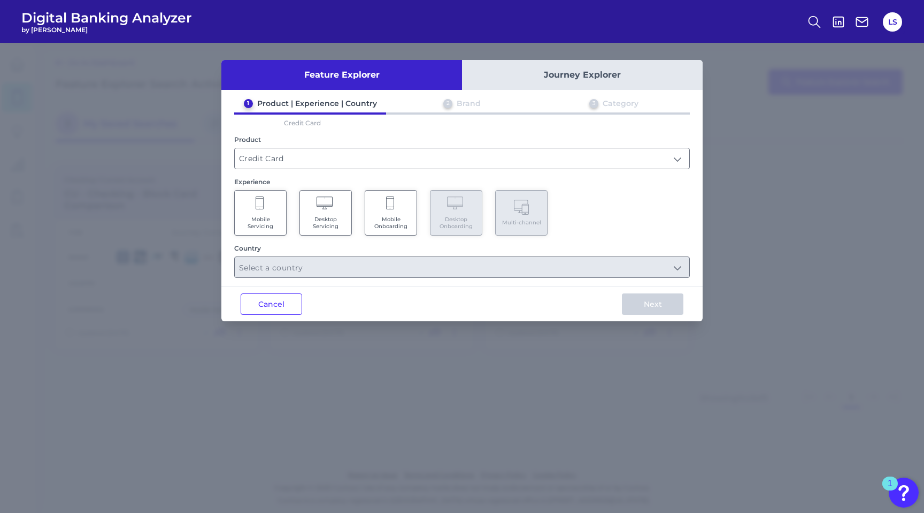
click at [400, 220] on span "Mobile Onboarding" at bounding box center [391, 223] width 41 height 14
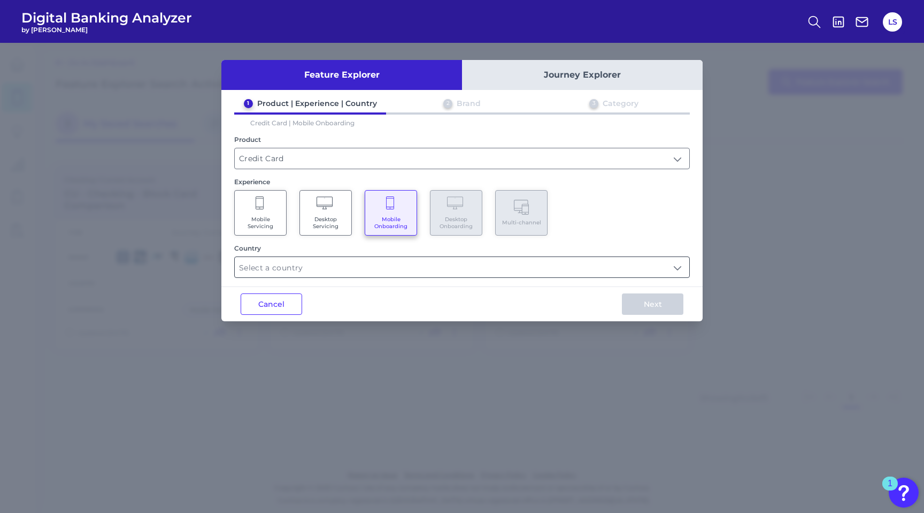
click at [379, 257] on input "text" at bounding box center [462, 267] width 455 height 20
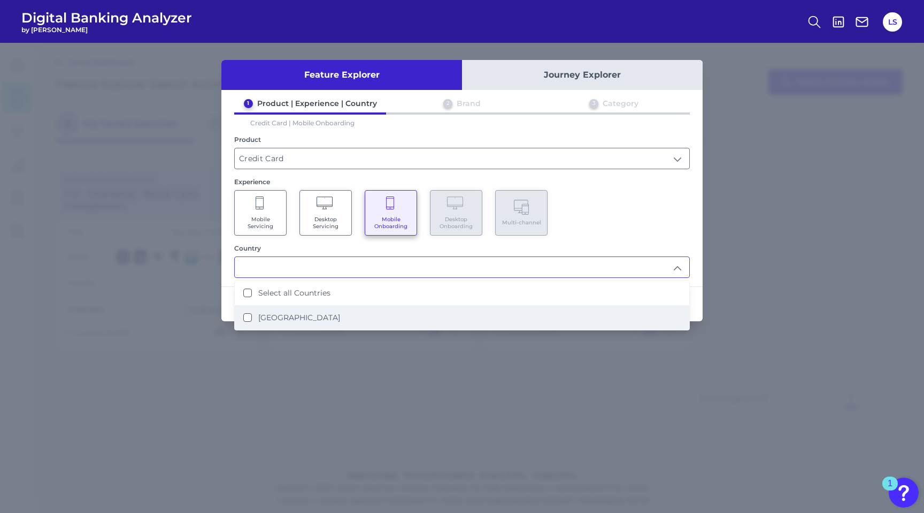
click at [296, 319] on label "United States" at bounding box center [299, 317] width 82 height 10
type input "Select all Countries"
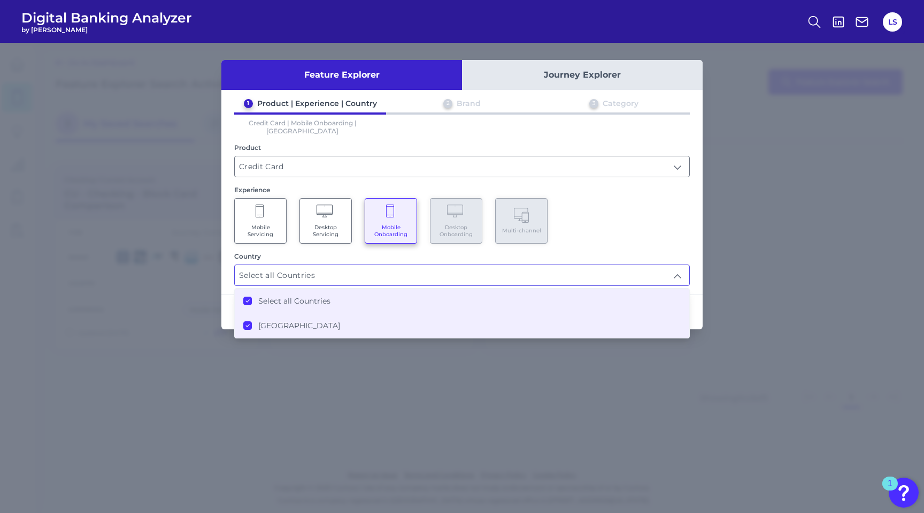
click at [653, 225] on div "Mobile Servicing Desktop Servicing Mobile Onboarding Desktop Onboarding Multi-c…" at bounding box center [462, 220] width 456 height 45
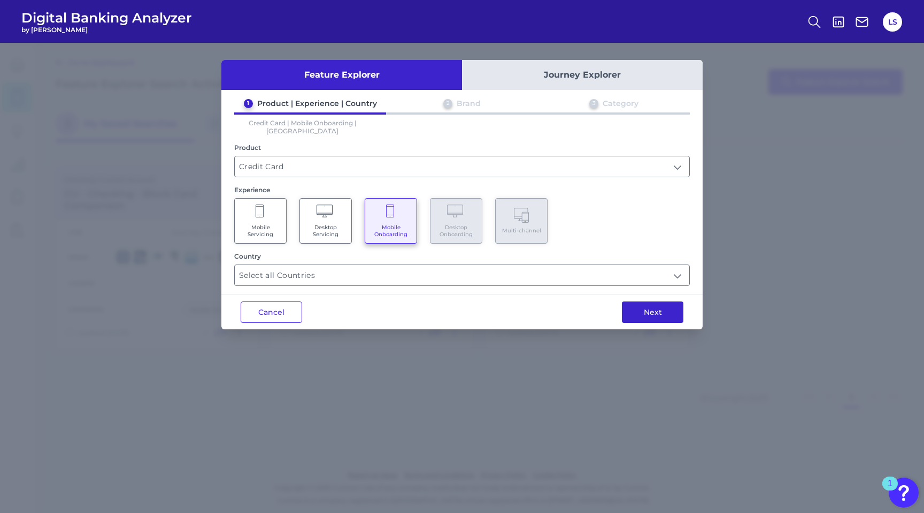
click at [648, 301] on button "Next" at bounding box center [653, 311] width 62 height 21
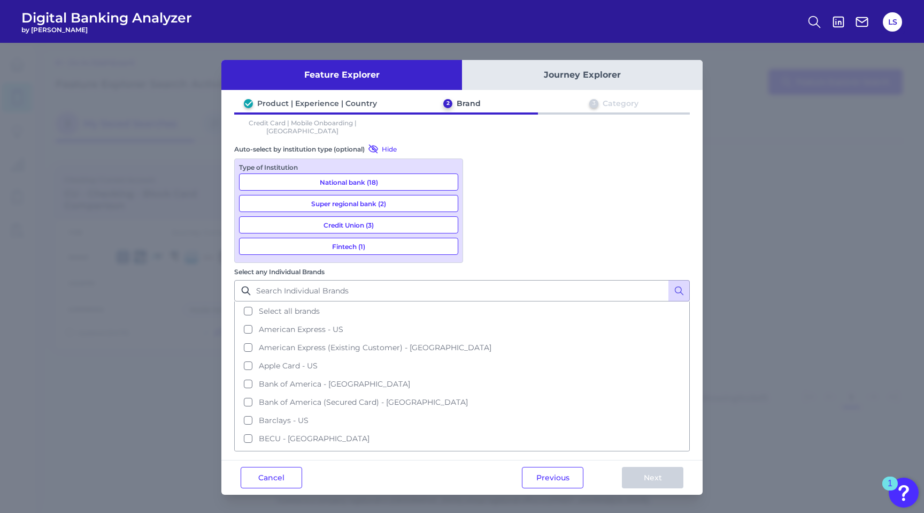
click at [384, 216] on button "Credit Union (3)" at bounding box center [348, 224] width 219 height 17
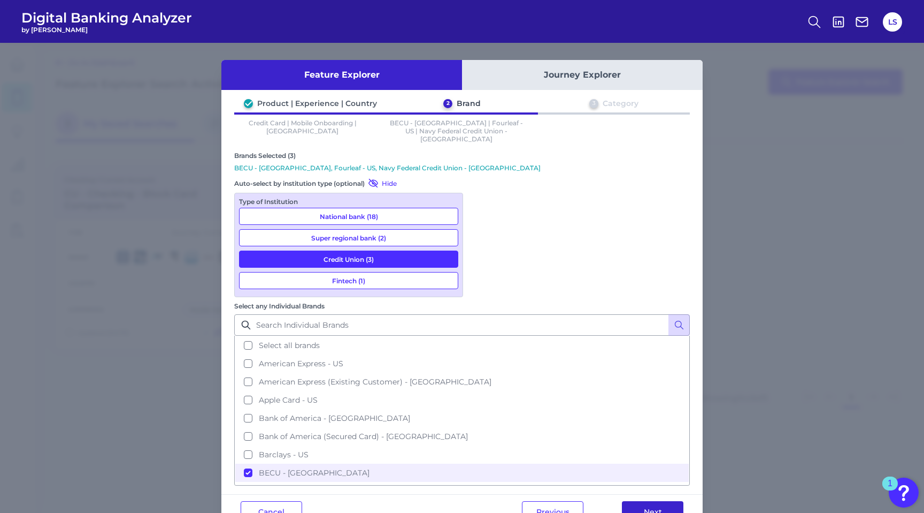
click at [647, 501] on button "Next" at bounding box center [653, 511] width 62 height 21
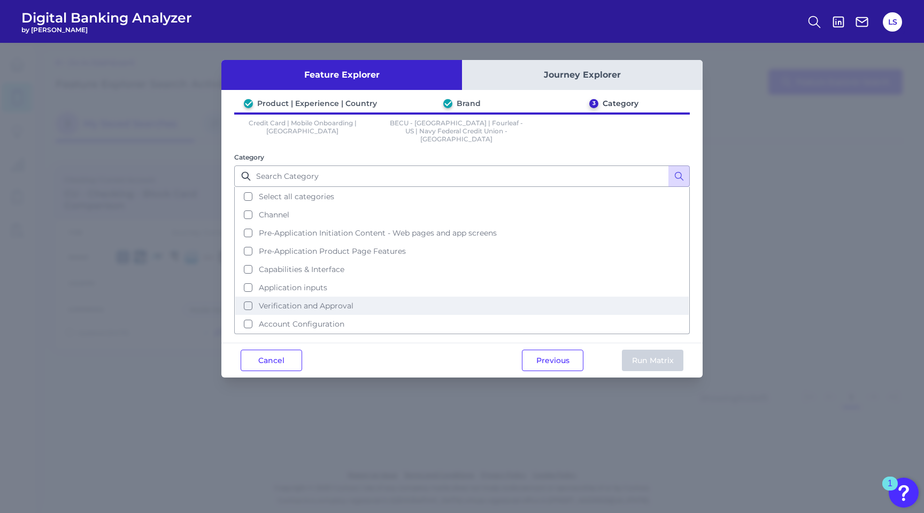
click at [301, 296] on button "Verification and Approval" at bounding box center [462, 305] width 454 height 18
click at [638, 349] on button "Run Matrix" at bounding box center [653, 359] width 62 height 21
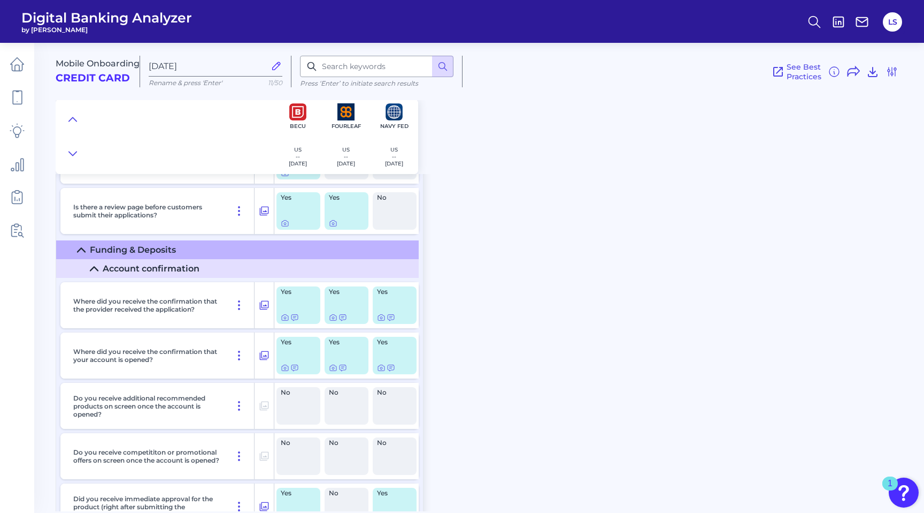
scroll to position [988, 0]
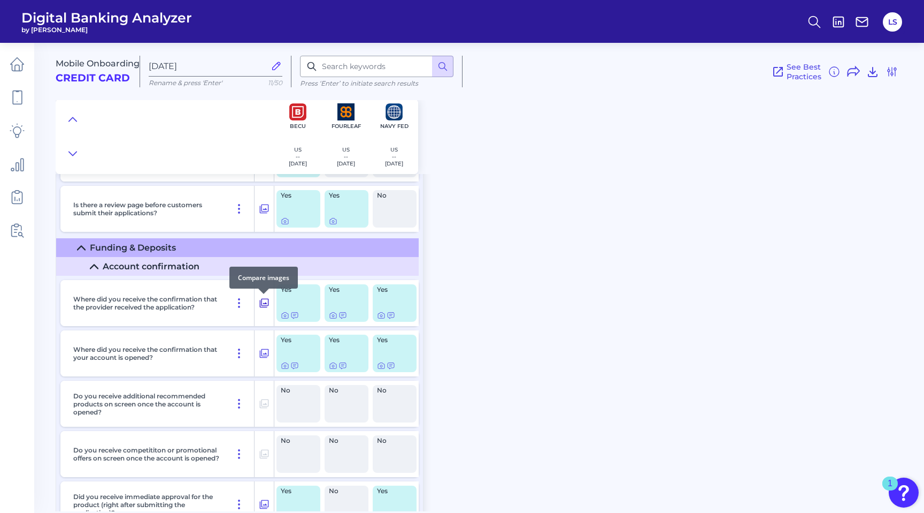
click at [269, 301] on icon at bounding box center [264, 303] width 9 height 9
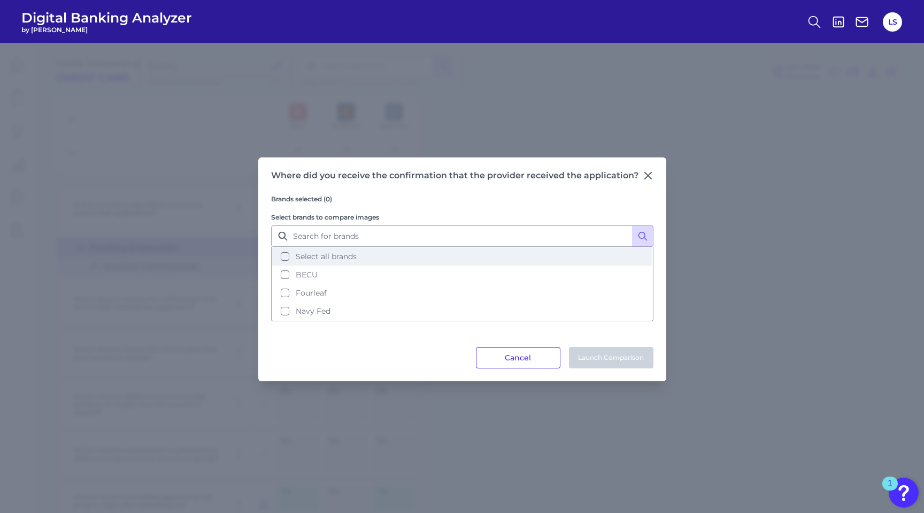
click at [284, 258] on button "Select all brands" at bounding box center [462, 256] width 380 height 18
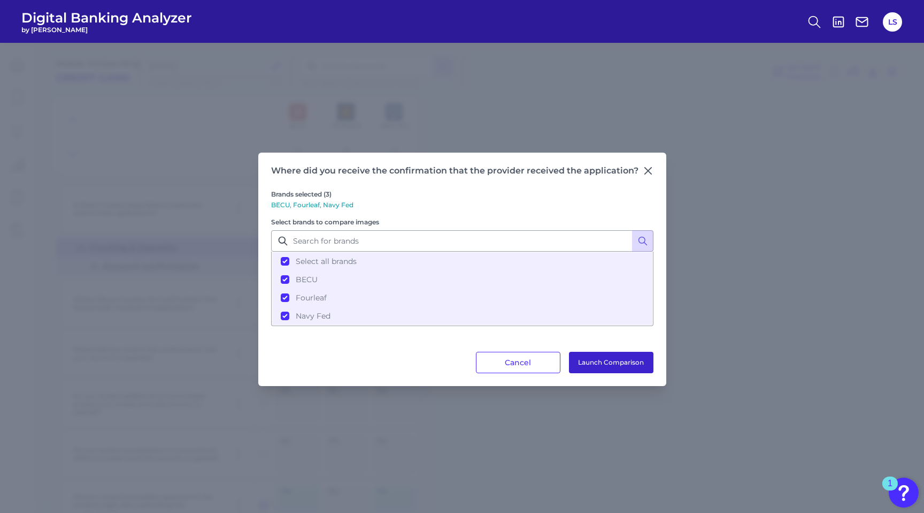
click at [626, 367] on button "Launch Comparison" at bounding box center [611, 361] width 85 height 21
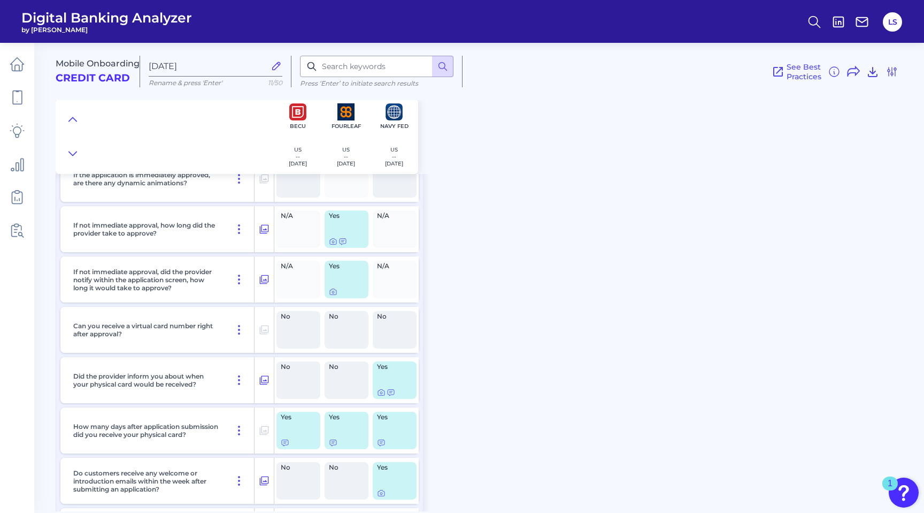
scroll to position [1370, 0]
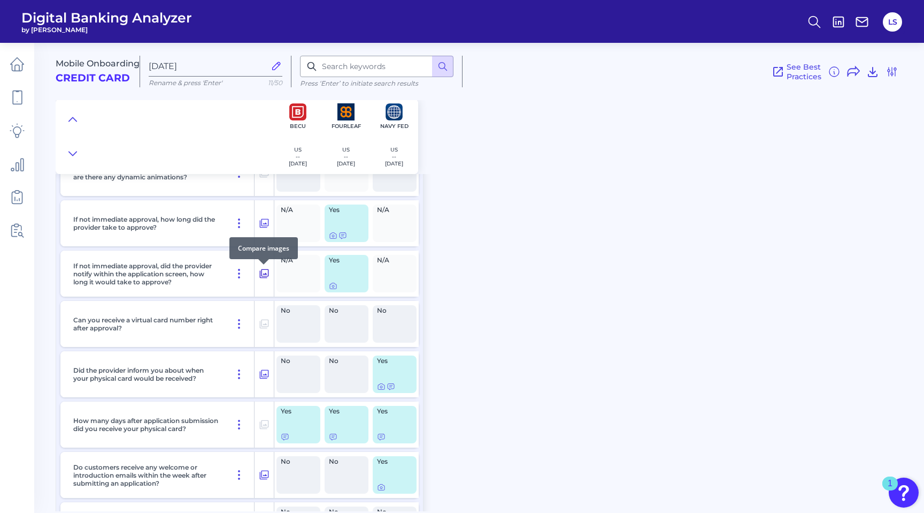
click at [266, 275] on icon at bounding box center [264, 273] width 11 height 13
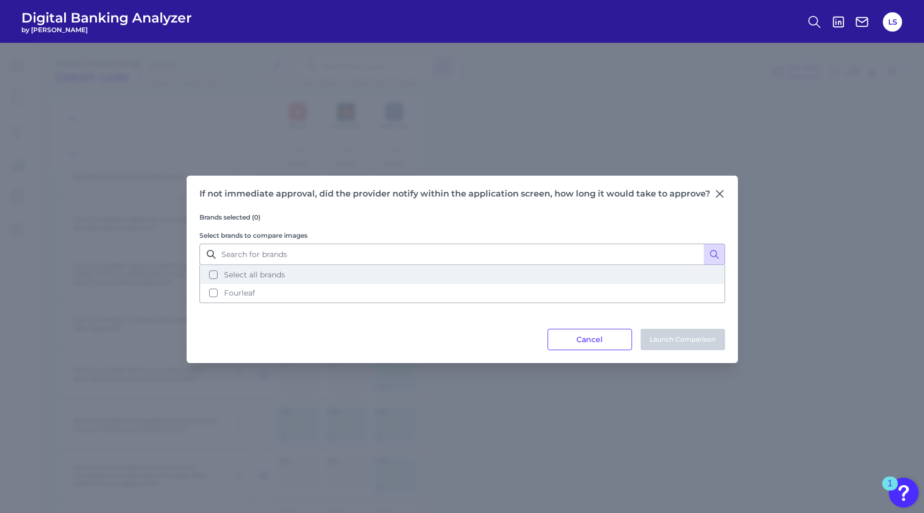
click at [212, 273] on button "Select all brands" at bounding box center [463, 274] width 524 height 18
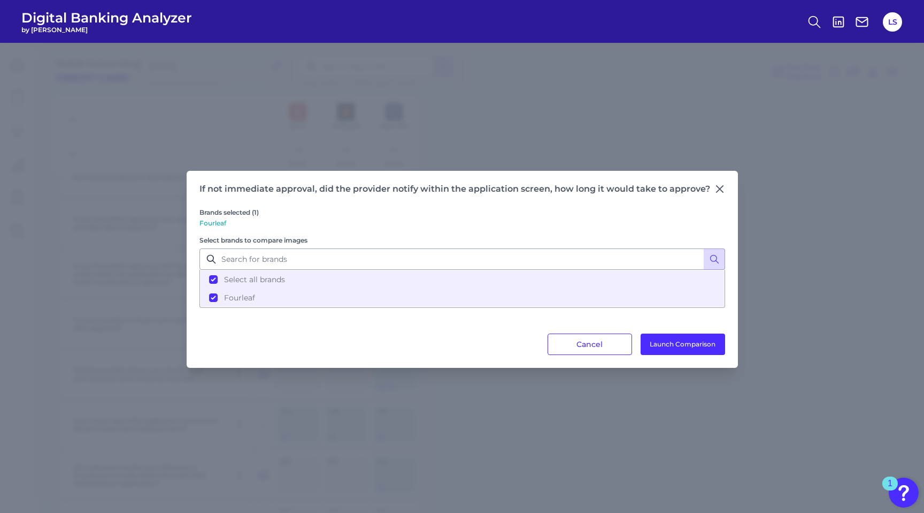
click at [665, 354] on div "If not immediate approval, did the provider notify within the application scree…" at bounding box center [463, 269] width 552 height 197
click at [667, 348] on button "Launch Comparison" at bounding box center [683, 343] width 85 height 21
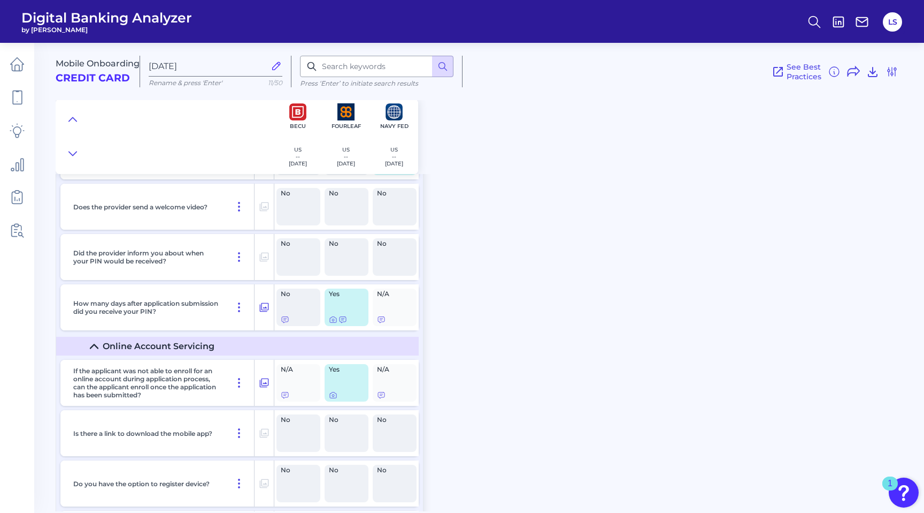
scroll to position [1787, 0]
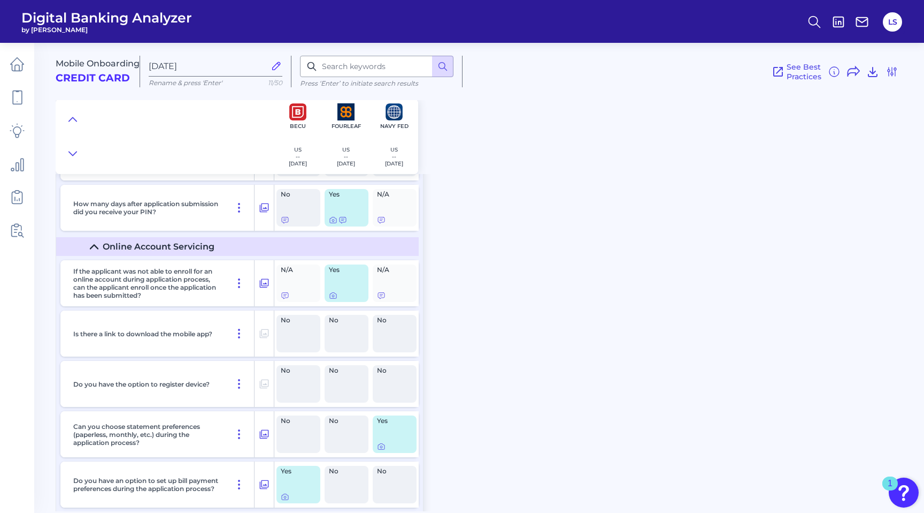
click at [1, 129] on nav at bounding box center [17, 278] width 34 height 470
click at [4, 131] on link at bounding box center [17, 131] width 30 height 30
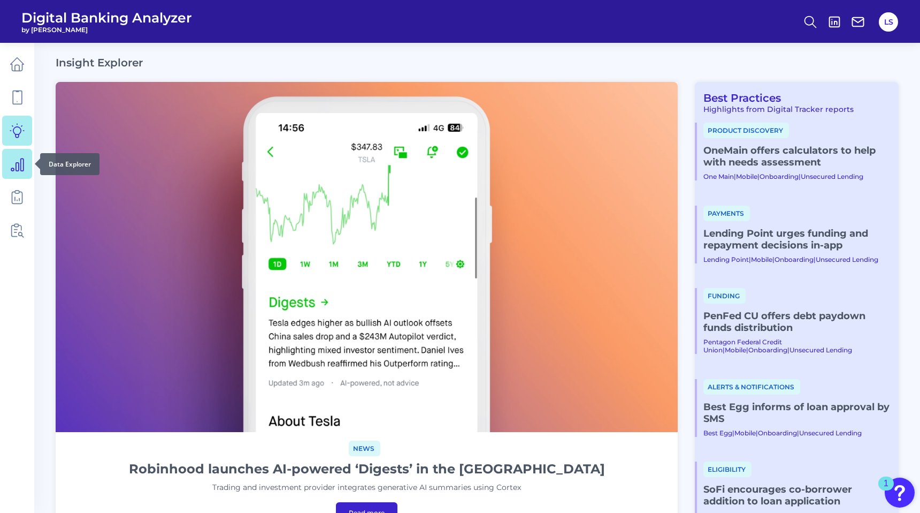
click at [22, 160] on icon at bounding box center [17, 163] width 15 height 15
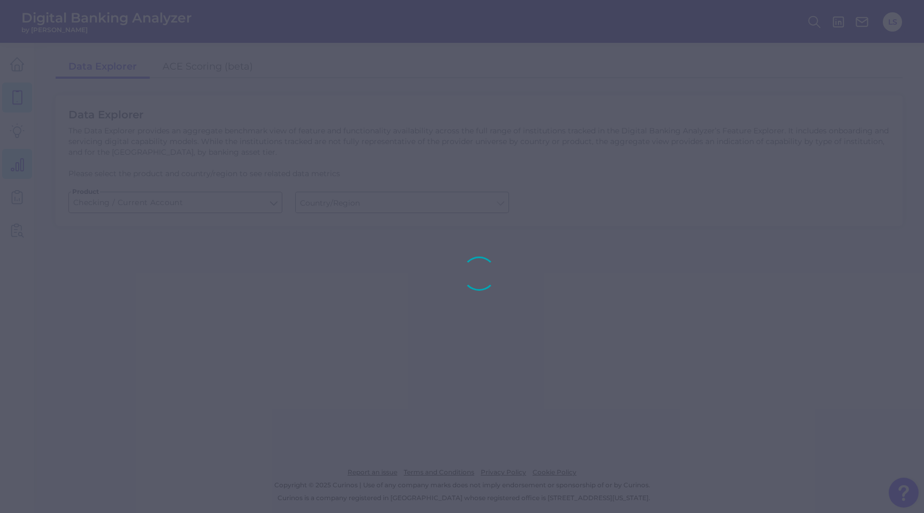
type input "United States"
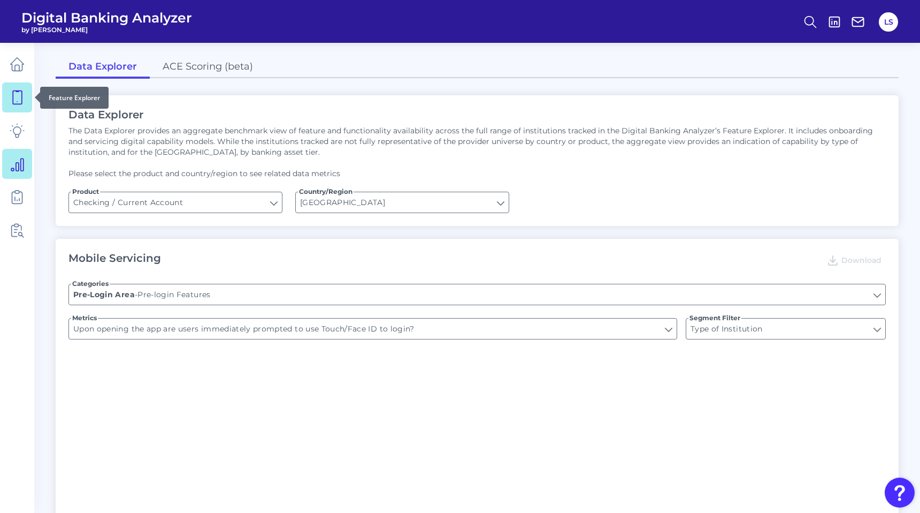
click at [17, 95] on icon at bounding box center [17, 97] width 15 height 15
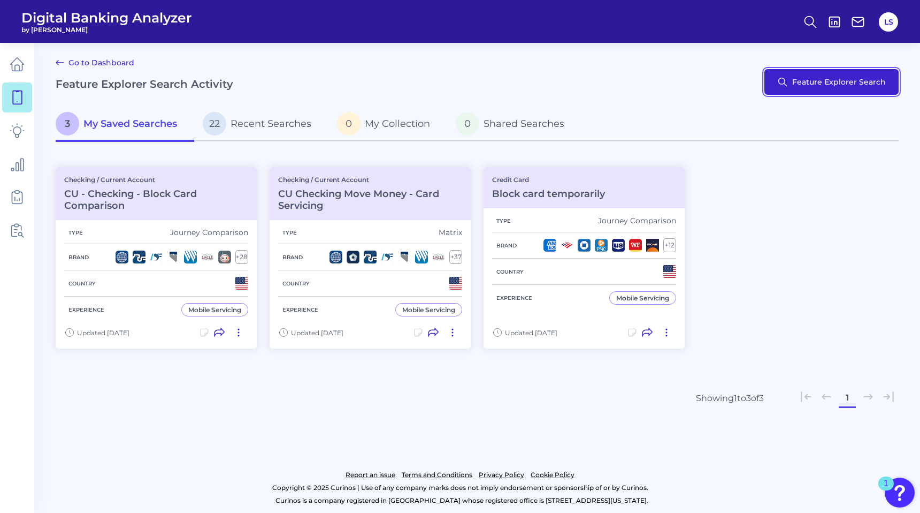
click at [792, 90] on button "Feature Explorer Search" at bounding box center [832, 82] width 134 height 26
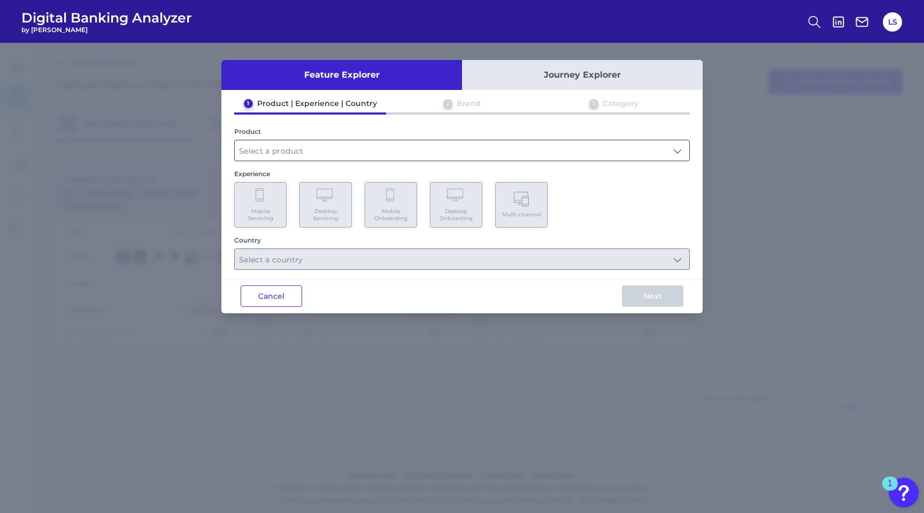
click at [334, 151] on input "text" at bounding box center [462, 150] width 455 height 20
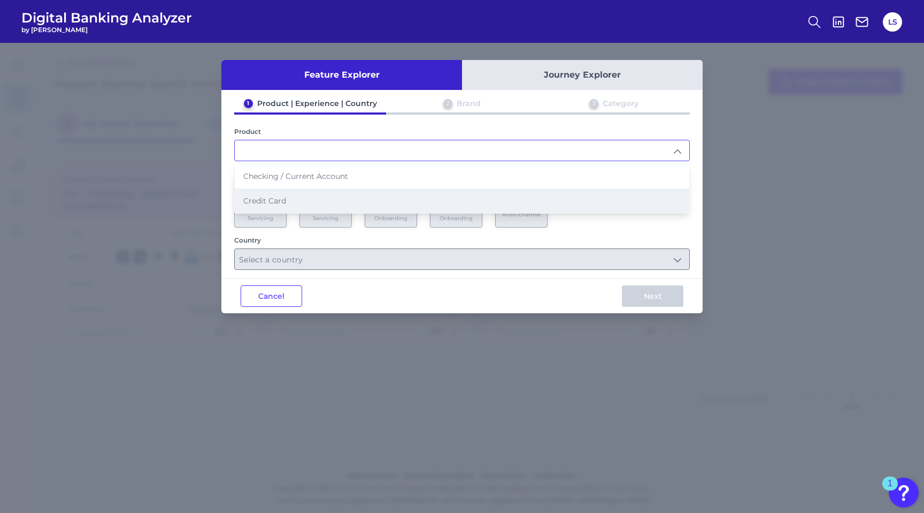
click at [277, 196] on span "Credit Card" at bounding box center [264, 201] width 43 height 10
type input "Credit Card"
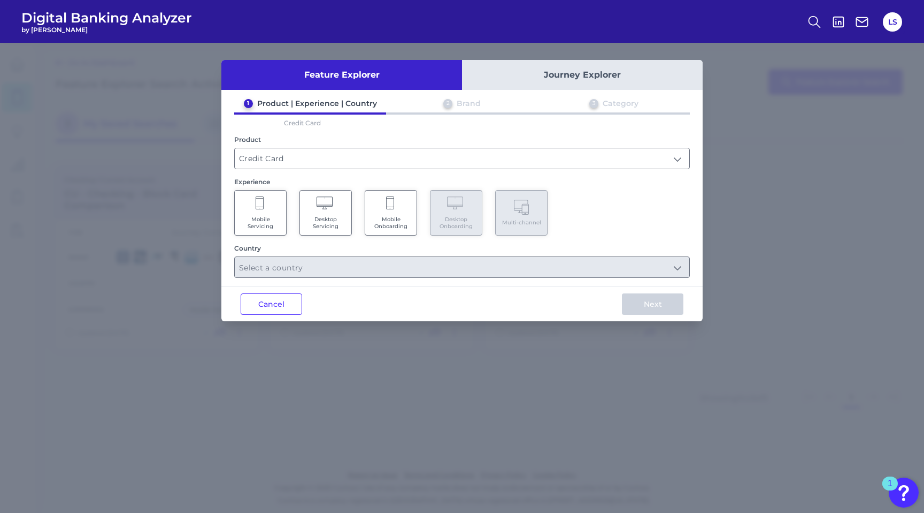
click at [386, 216] on span "Mobile Onboarding" at bounding box center [391, 223] width 41 height 14
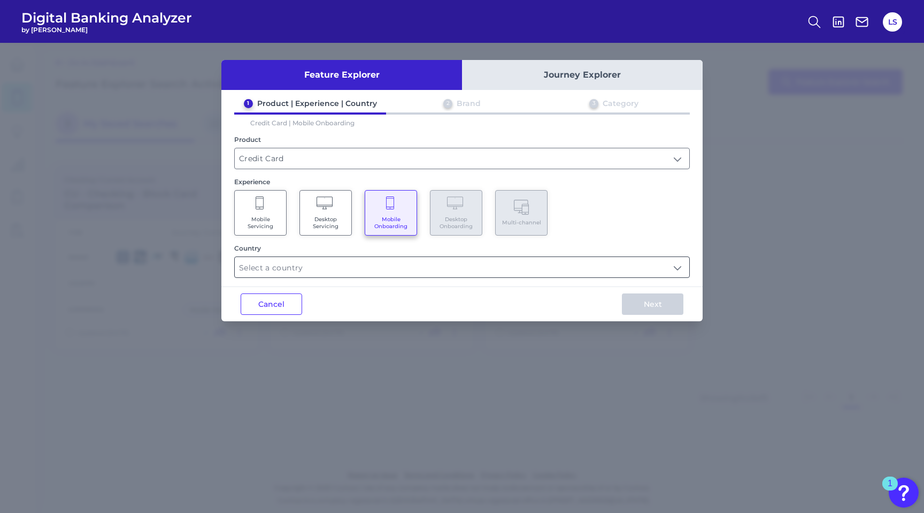
click at [360, 267] on input "text" at bounding box center [462, 267] width 455 height 20
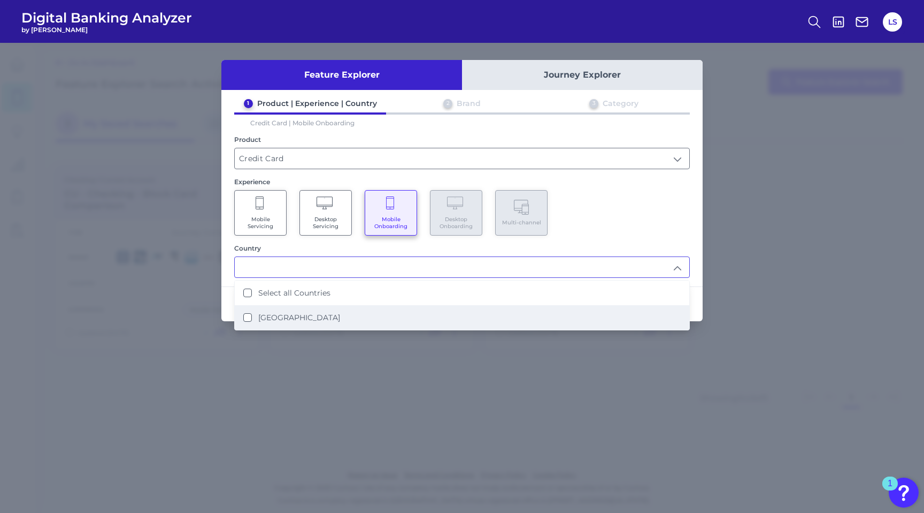
click at [314, 313] on li "United States" at bounding box center [462, 317] width 455 height 25
type input "Select all Countries"
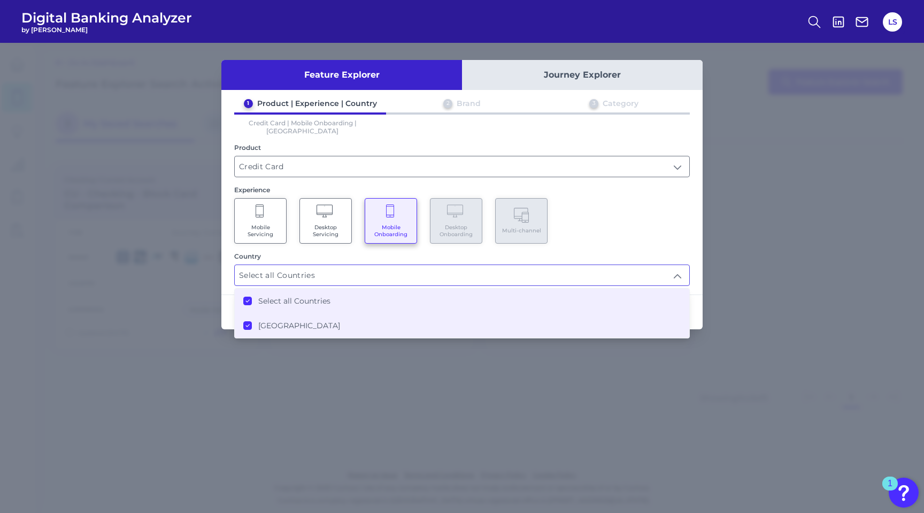
click at [646, 252] on div "Country" at bounding box center [462, 256] width 456 height 8
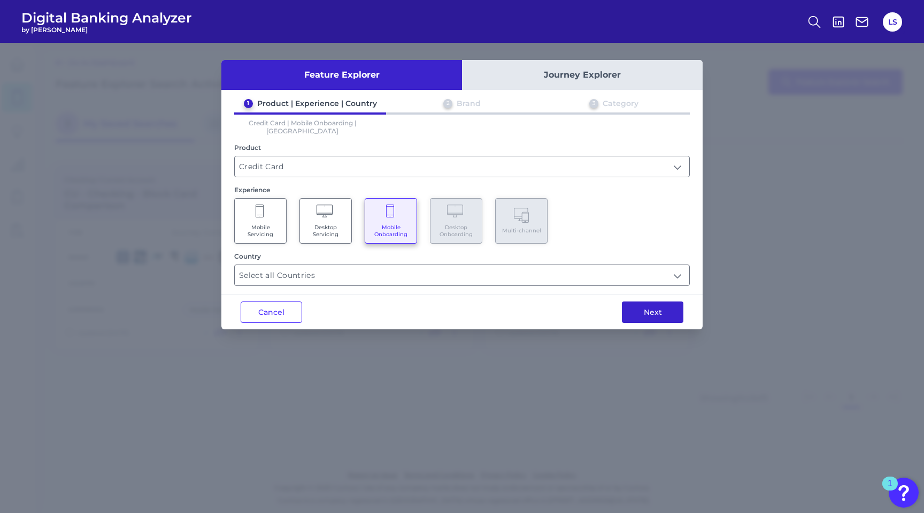
click at [661, 304] on button "Next" at bounding box center [653, 311] width 62 height 21
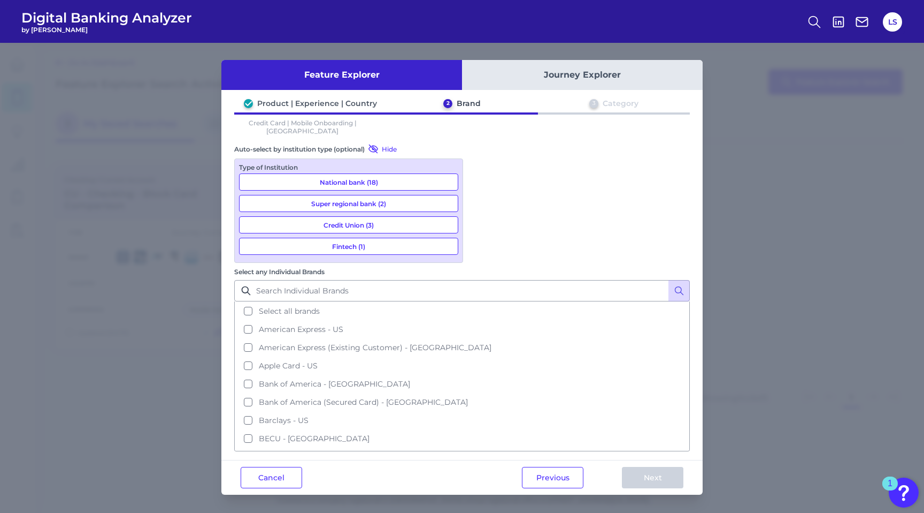
click at [399, 174] on button "National bank (18)" at bounding box center [348, 181] width 219 height 17
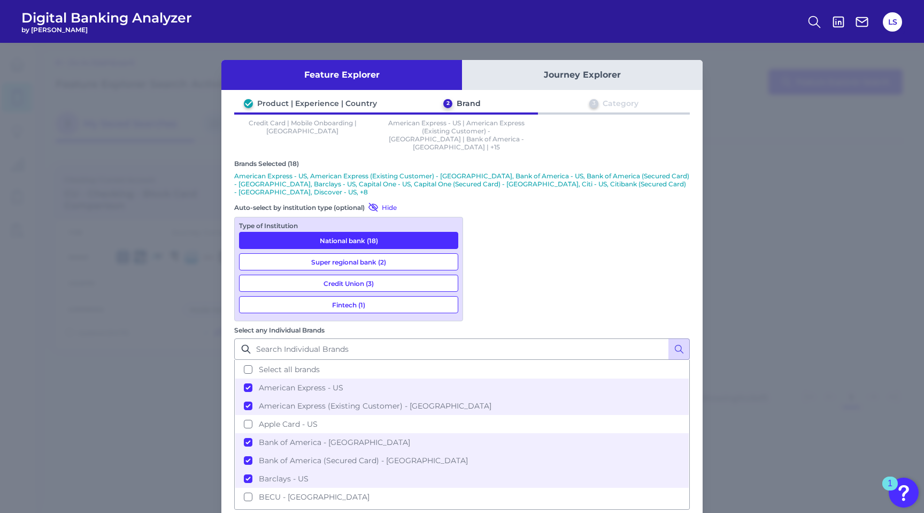
click at [364, 253] on button "Super regional bank (2)" at bounding box center [348, 261] width 219 height 17
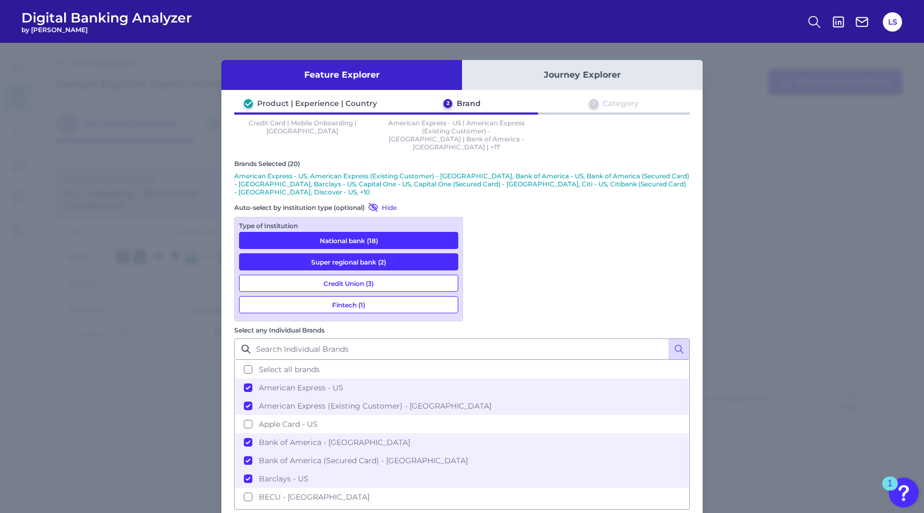
click at [343, 274] on button "Credit Union (3)" at bounding box center [348, 282] width 219 height 17
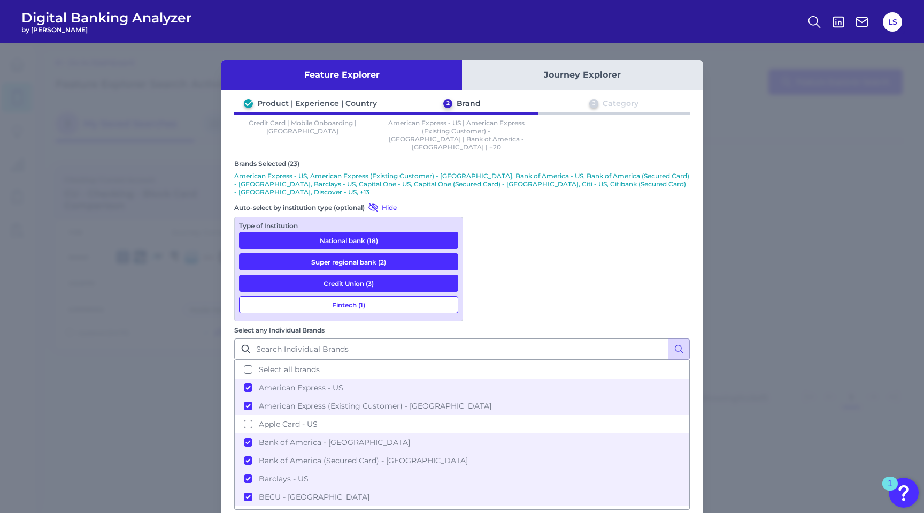
click at [335, 296] on button "Fintech (1)" at bounding box center [348, 304] width 219 height 17
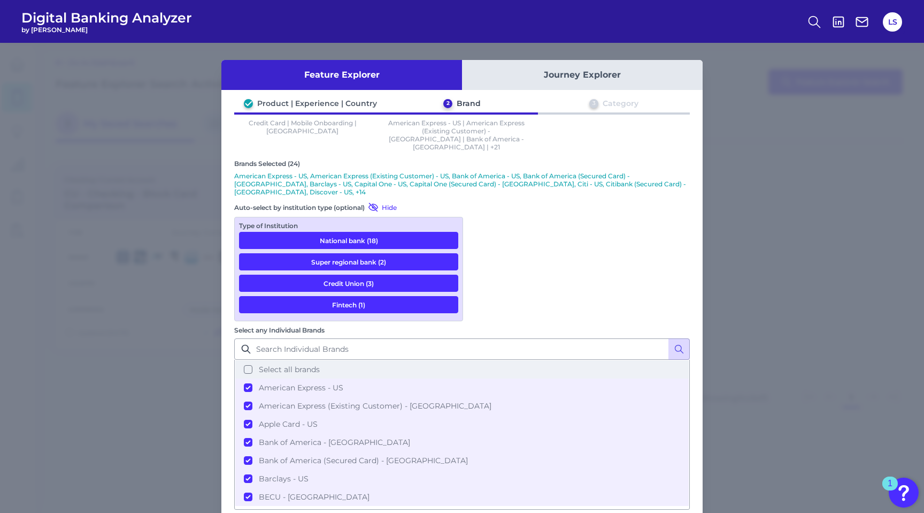
click at [320, 364] on span "Select all brands" at bounding box center [289, 369] width 61 height 10
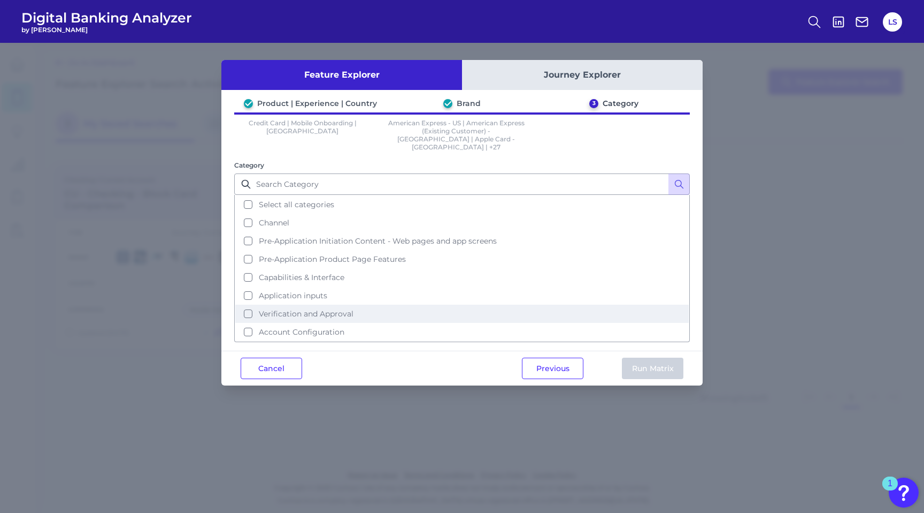
click at [325, 307] on button "Verification and Approval" at bounding box center [462, 313] width 454 height 18
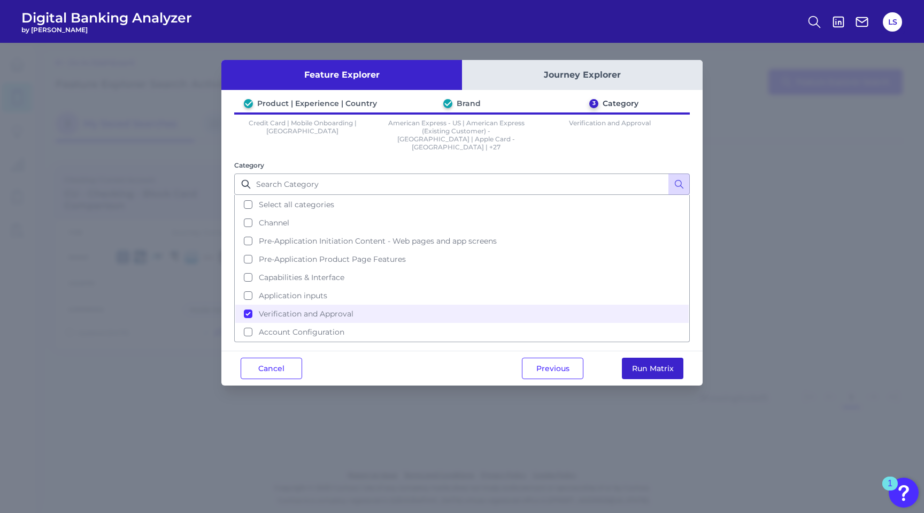
click at [663, 357] on button "Run Matrix" at bounding box center [653, 367] width 62 height 21
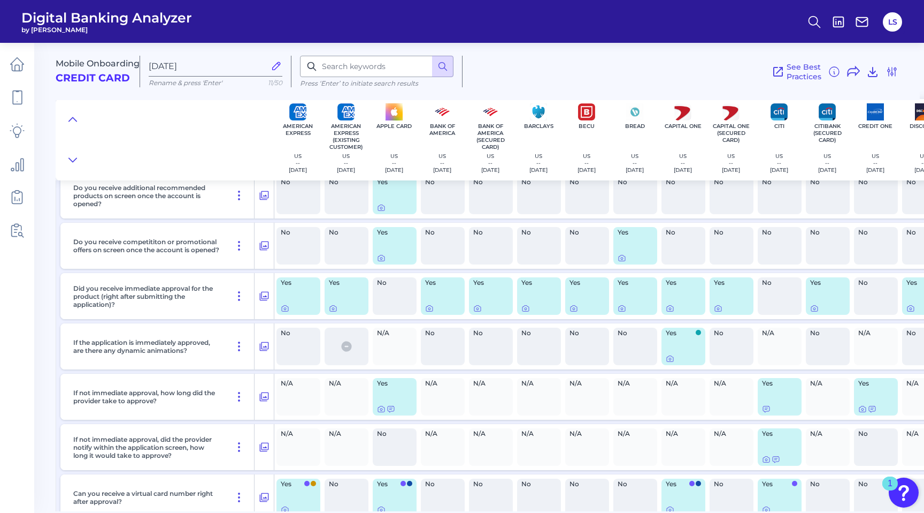
scroll to position [1216, 0]
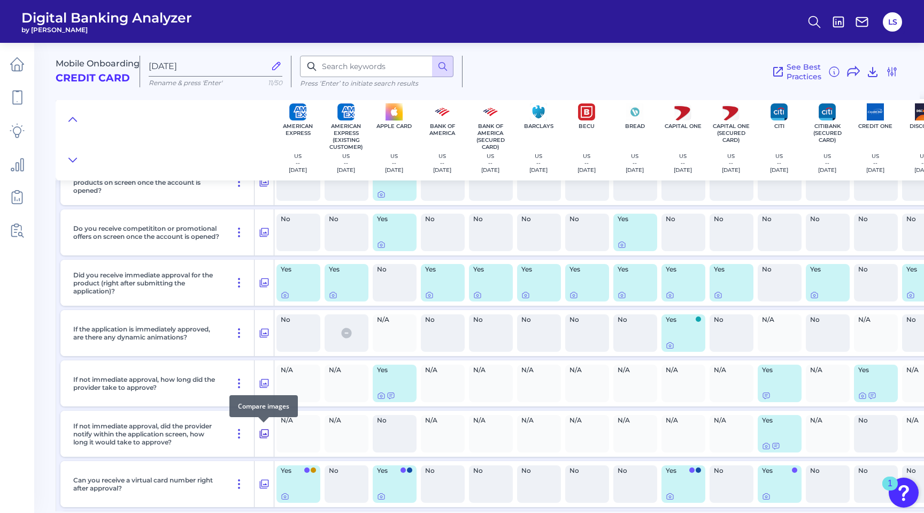
click at [263, 433] on icon at bounding box center [264, 433] width 9 height 9
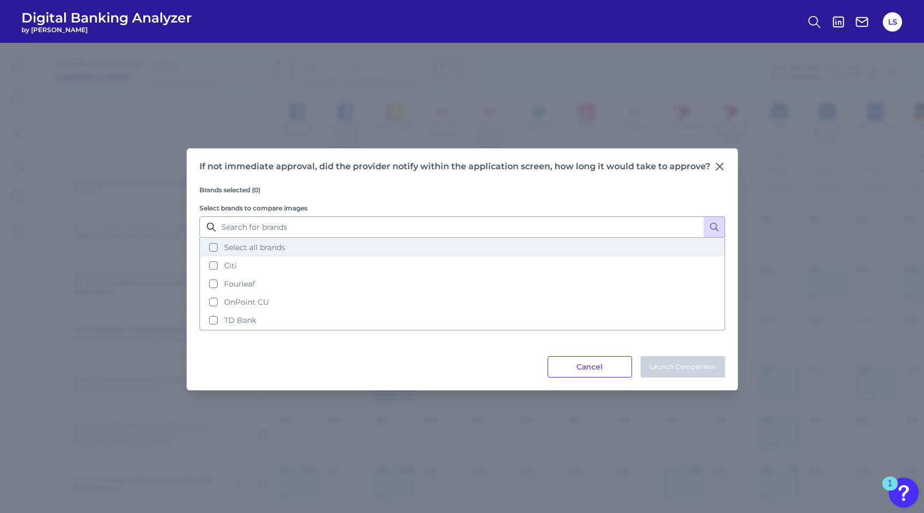
click at [262, 251] on span "Select all brands" at bounding box center [254, 247] width 61 height 10
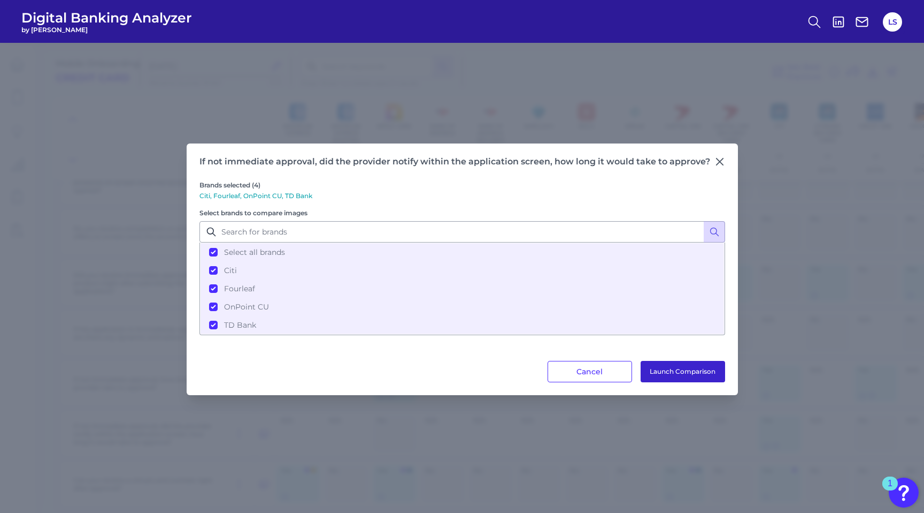
click at [682, 371] on button "Launch Comparison" at bounding box center [683, 371] width 85 height 21
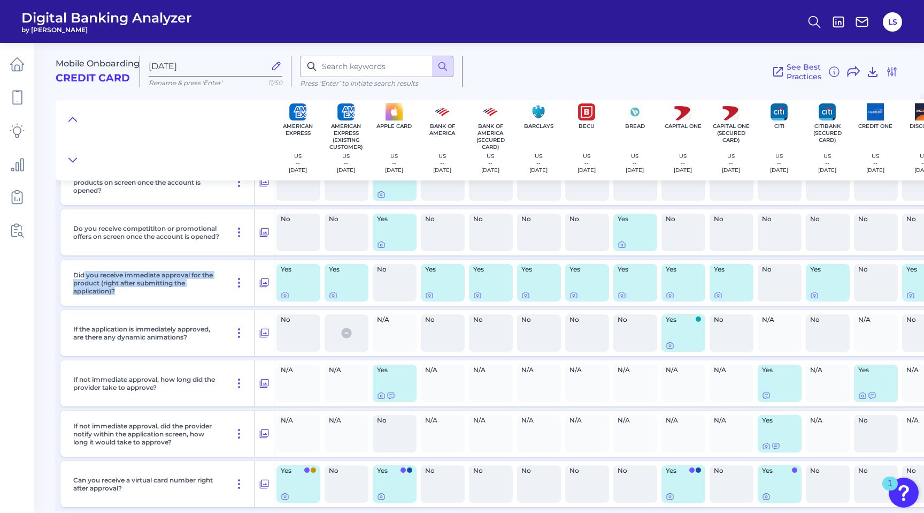
drag, startPoint x: 83, startPoint y: 277, endPoint x: 154, endPoint y: 292, distance: 72.7
click at [154, 292] on p "Did you receive immediate approval for the product (right after submitting the …" at bounding box center [146, 283] width 147 height 24
click at [264, 280] on icon at bounding box center [264, 282] width 11 height 13
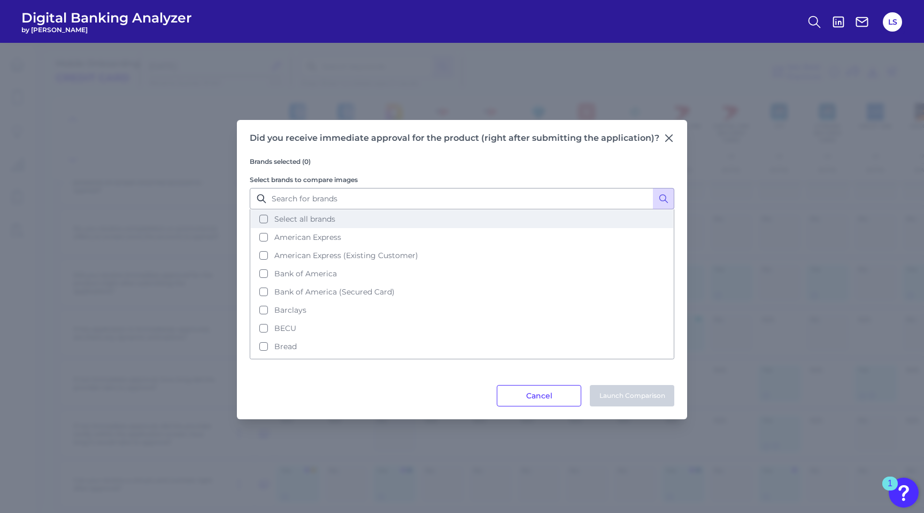
click at [312, 216] on span "Select all brands" at bounding box center [304, 219] width 61 height 10
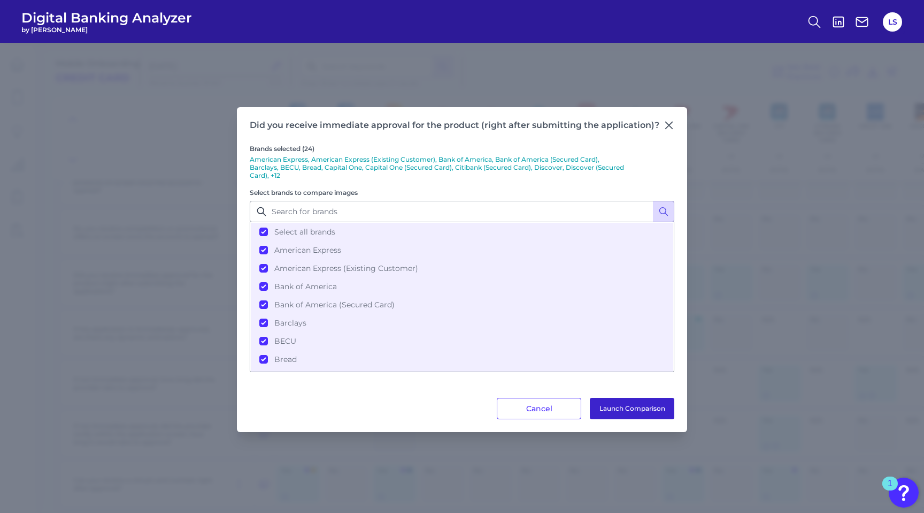
click at [629, 407] on button "Launch Comparison" at bounding box center [632, 408] width 85 height 21
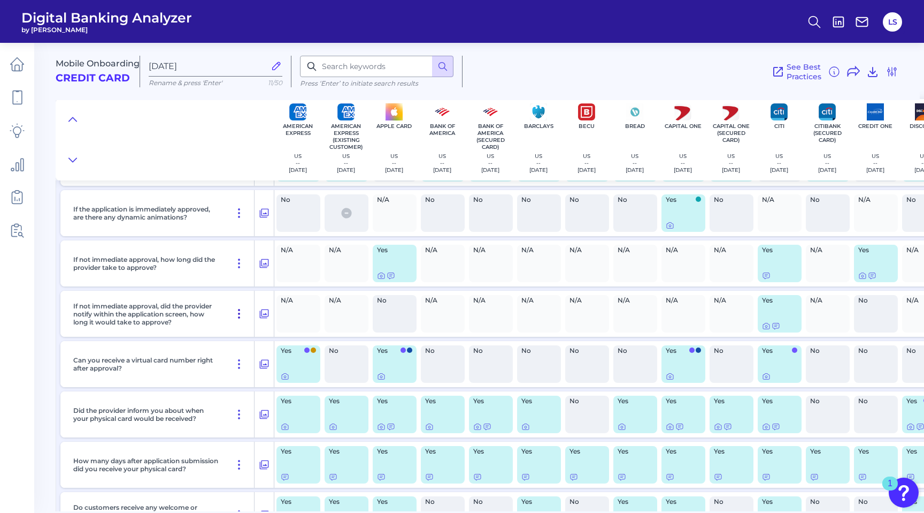
scroll to position [1352, 0]
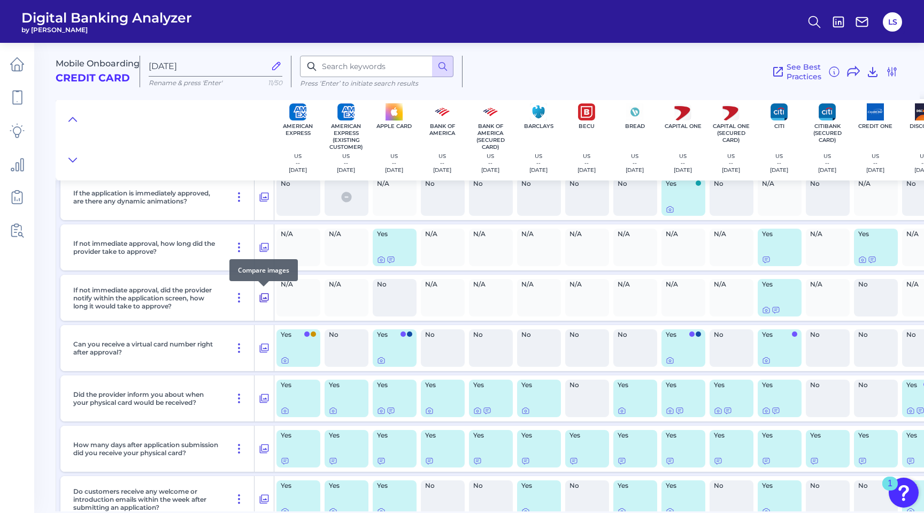
click at [259, 295] on icon at bounding box center [264, 297] width 11 height 13
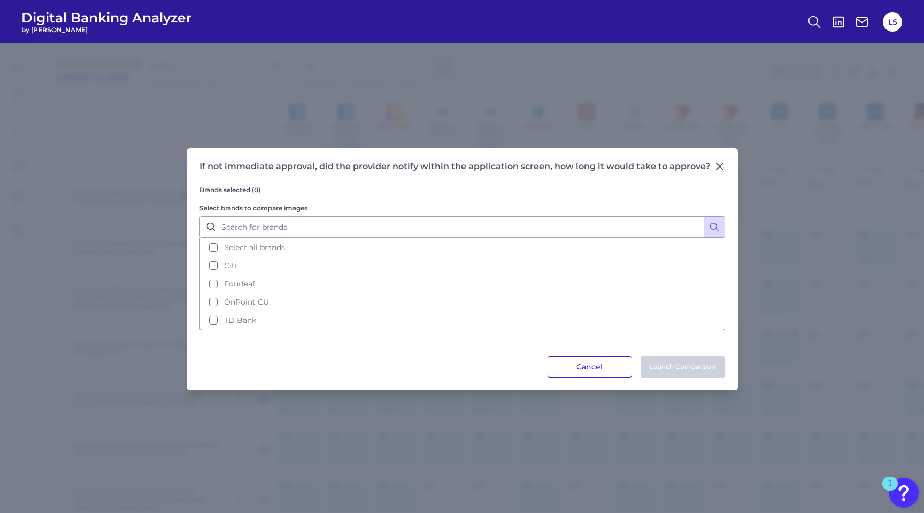
click at [586, 366] on button "Cancel" at bounding box center [590, 366] width 85 height 21
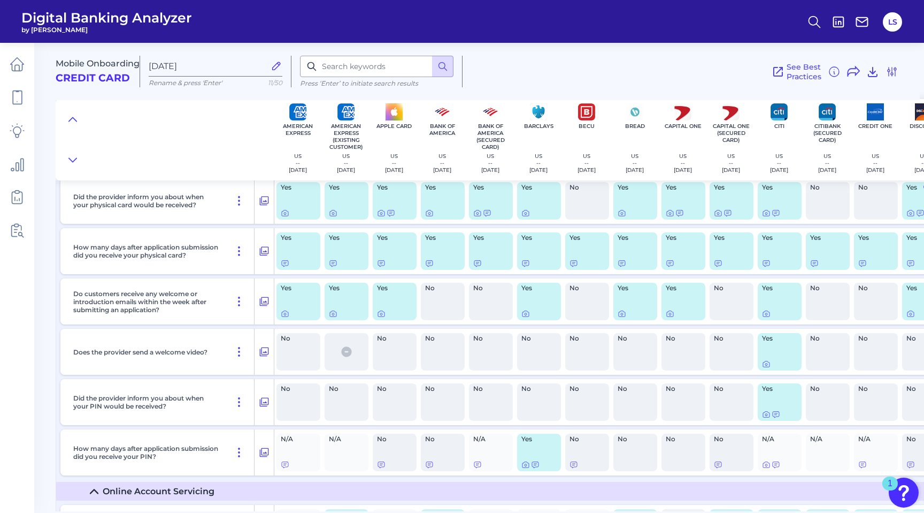
scroll to position [1578, 0]
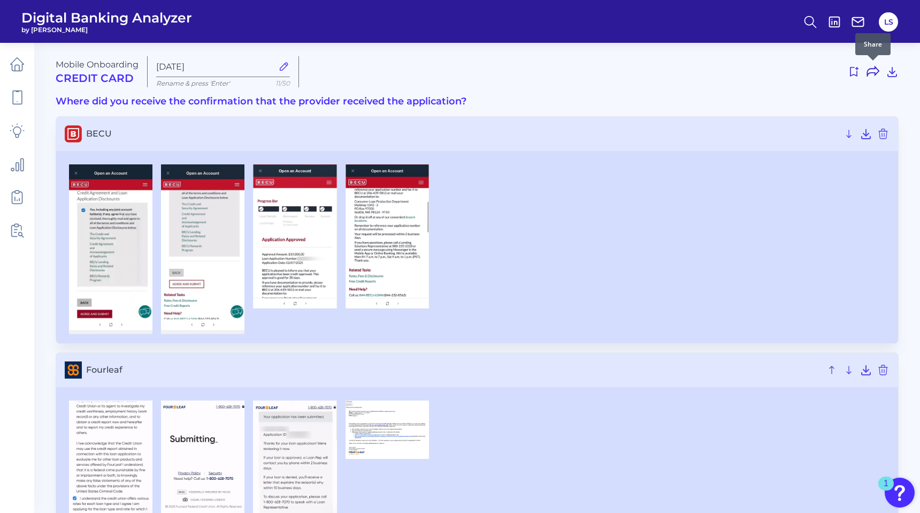
click at [875, 74] on icon at bounding box center [873, 72] width 12 height 10
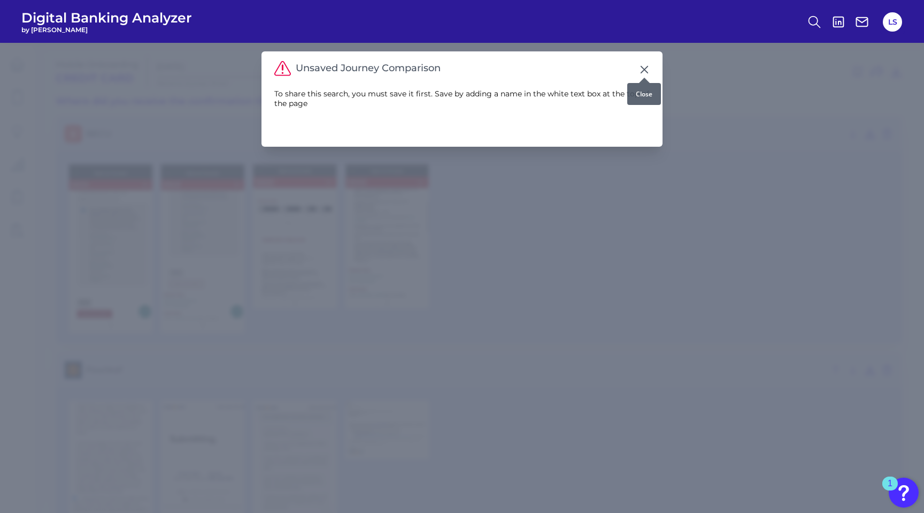
click at [643, 71] on icon at bounding box center [644, 69] width 6 height 6
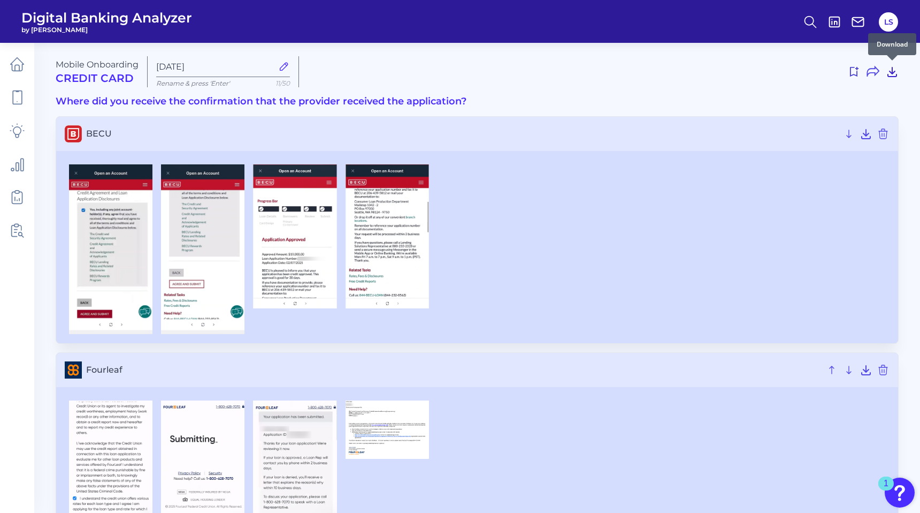
click at [898, 70] on icon at bounding box center [892, 71] width 13 height 13
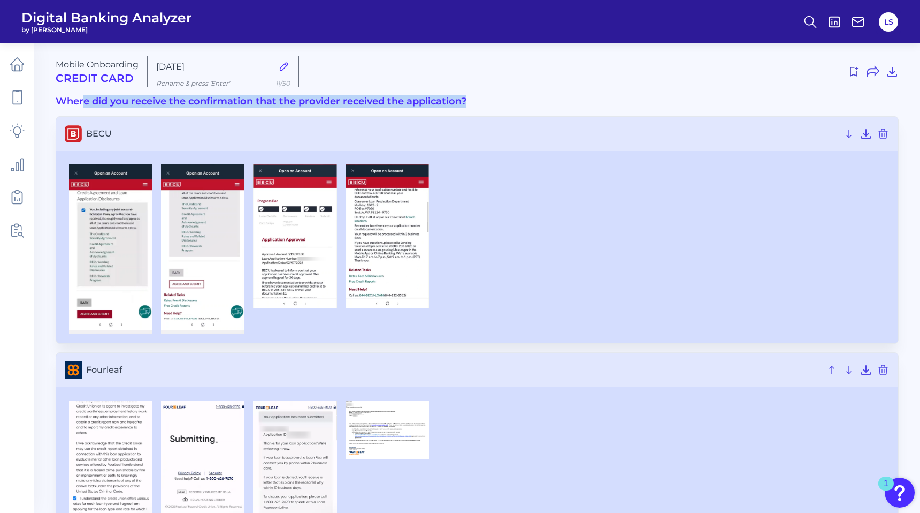
drag, startPoint x: 473, startPoint y: 97, endPoint x: 82, endPoint y: 105, distance: 391.2
click at [82, 105] on h3 "Where did you receive the confirmation that the provider received the applicati…" at bounding box center [477, 102] width 843 height 12
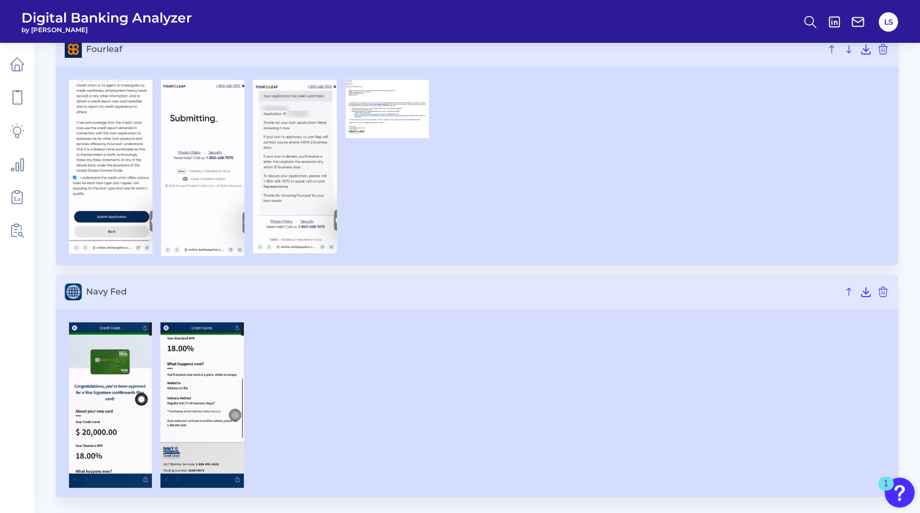
scroll to position [320, 0]
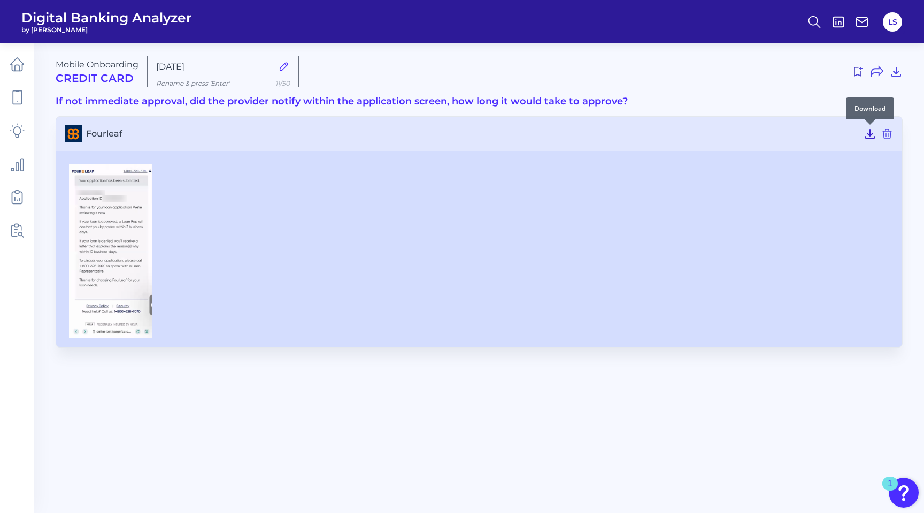
click at [867, 133] on icon at bounding box center [870, 133] width 13 height 13
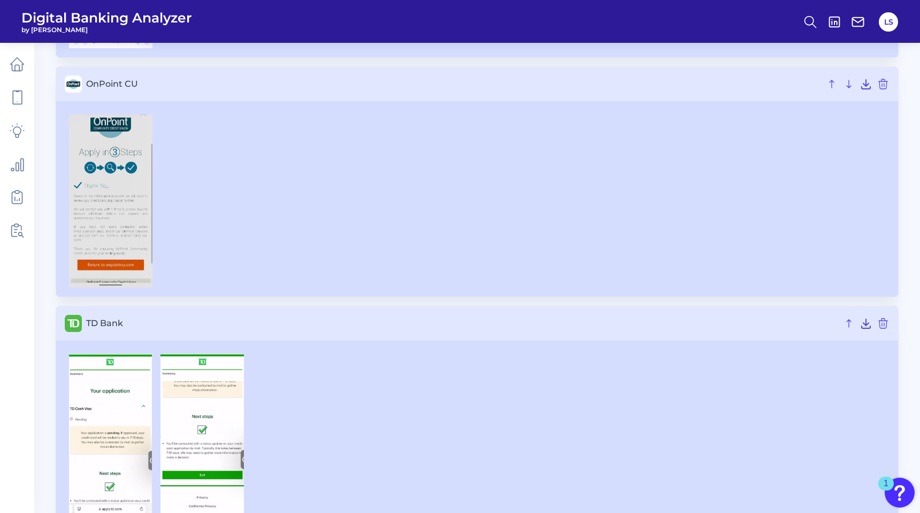
scroll to position [578, 0]
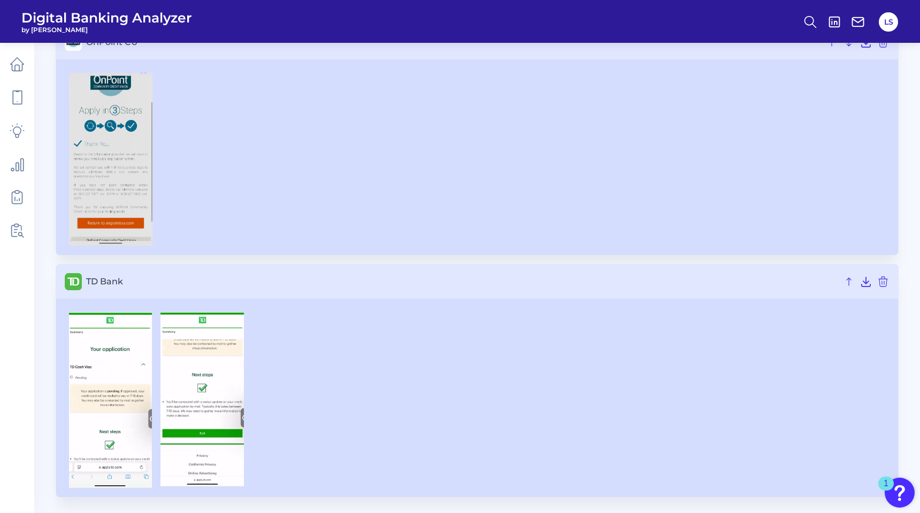
click at [399, 386] on div at bounding box center [477, 399] width 825 height 175
click at [18, 102] on icon at bounding box center [17, 97] width 15 height 15
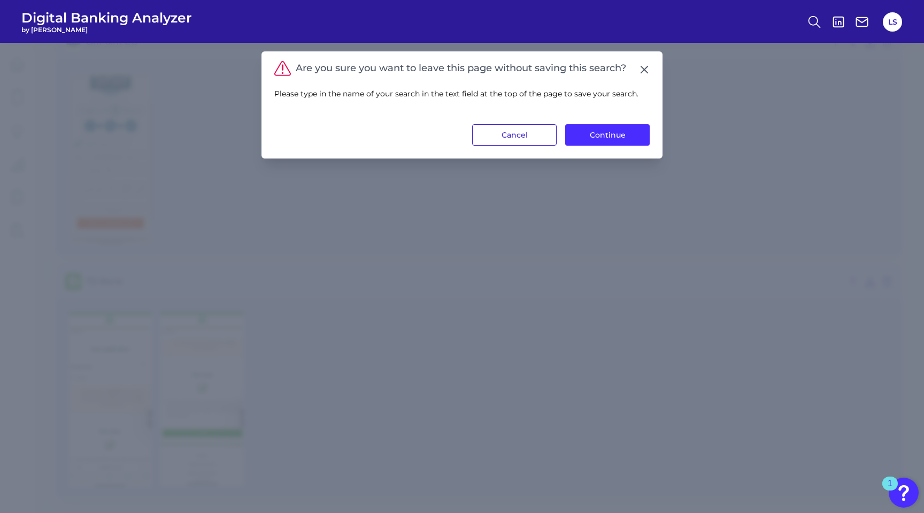
click at [513, 137] on button "Cancel" at bounding box center [514, 134] width 85 height 21
